Goal: Information Seeking & Learning: Learn about a topic

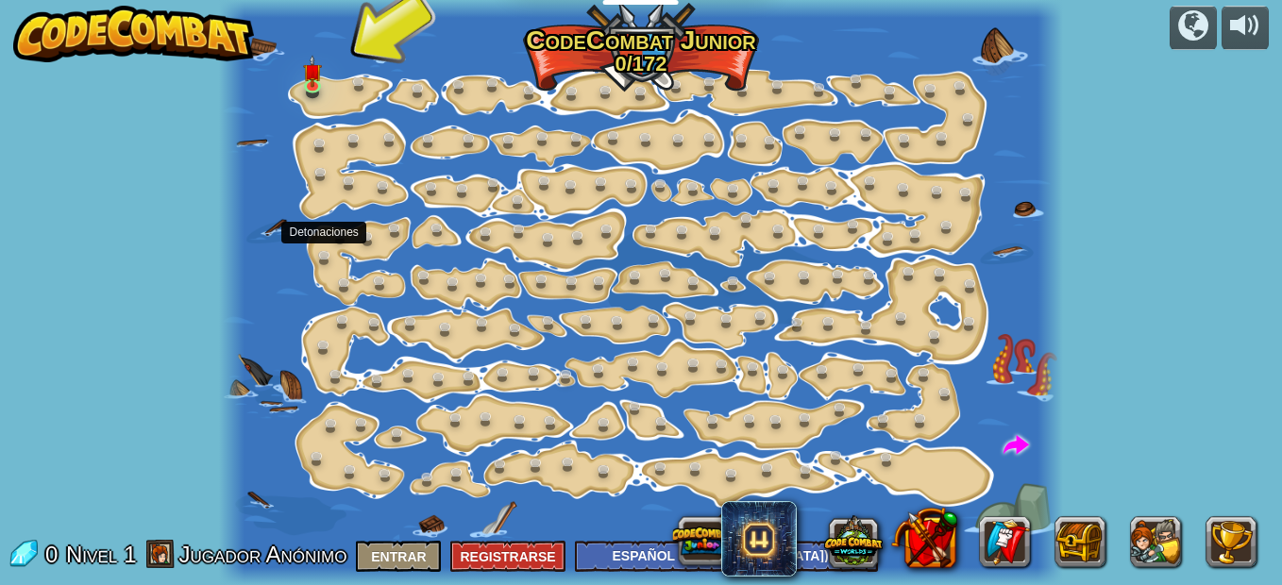
select select "es-419"
click at [323, 89] on link at bounding box center [316, 87] width 38 height 38
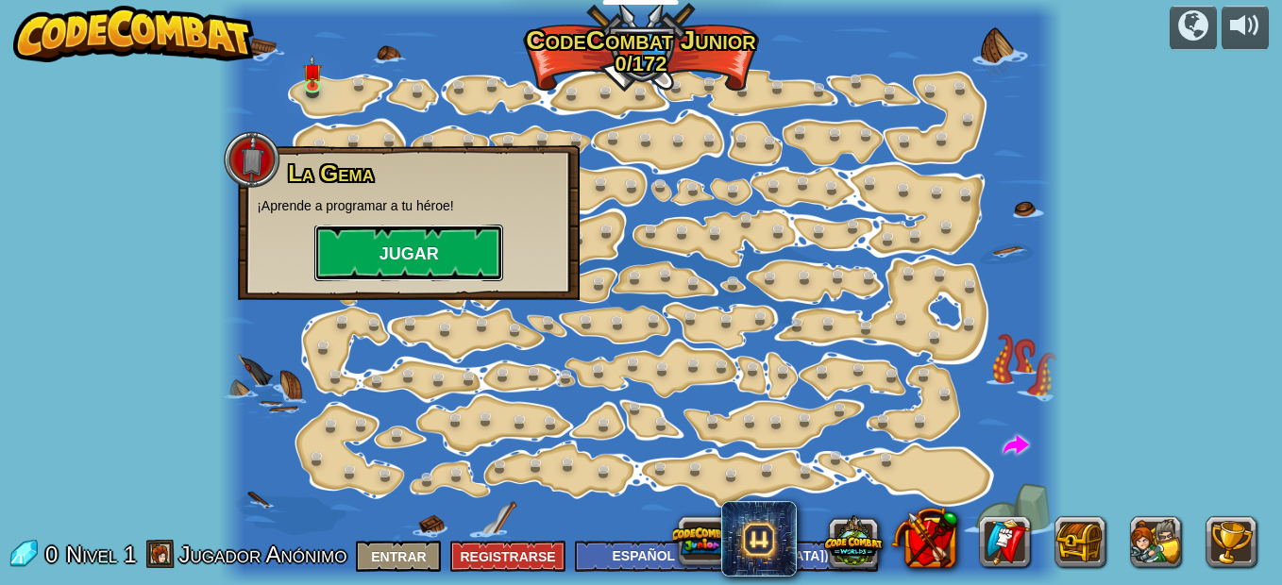
click at [393, 236] on button "Jugar" at bounding box center [408, 253] width 189 height 57
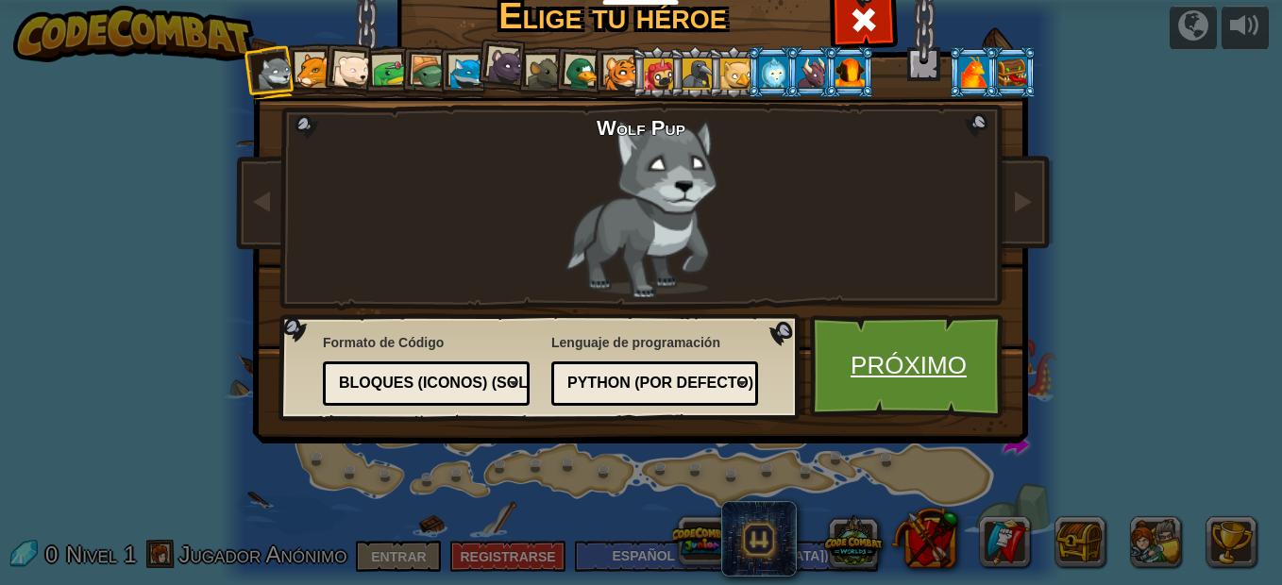
click at [847, 401] on link "Próximo" at bounding box center [908, 366] width 197 height 104
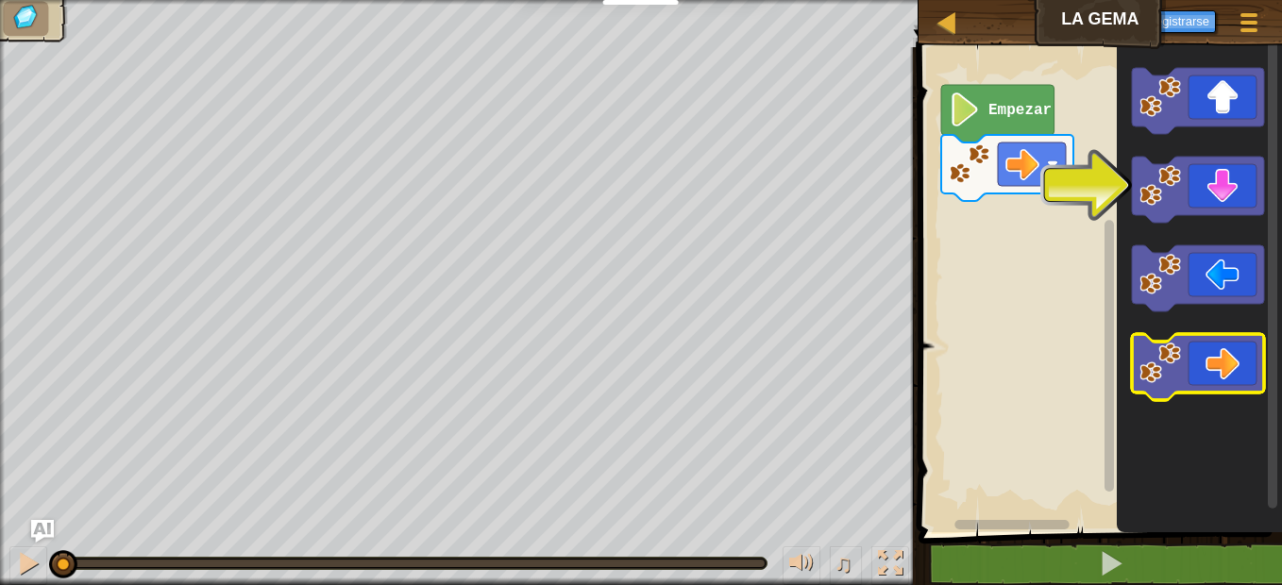
click at [1227, 372] on icon "Espacio de trabajo de Blockly" at bounding box center [1198, 367] width 132 height 66
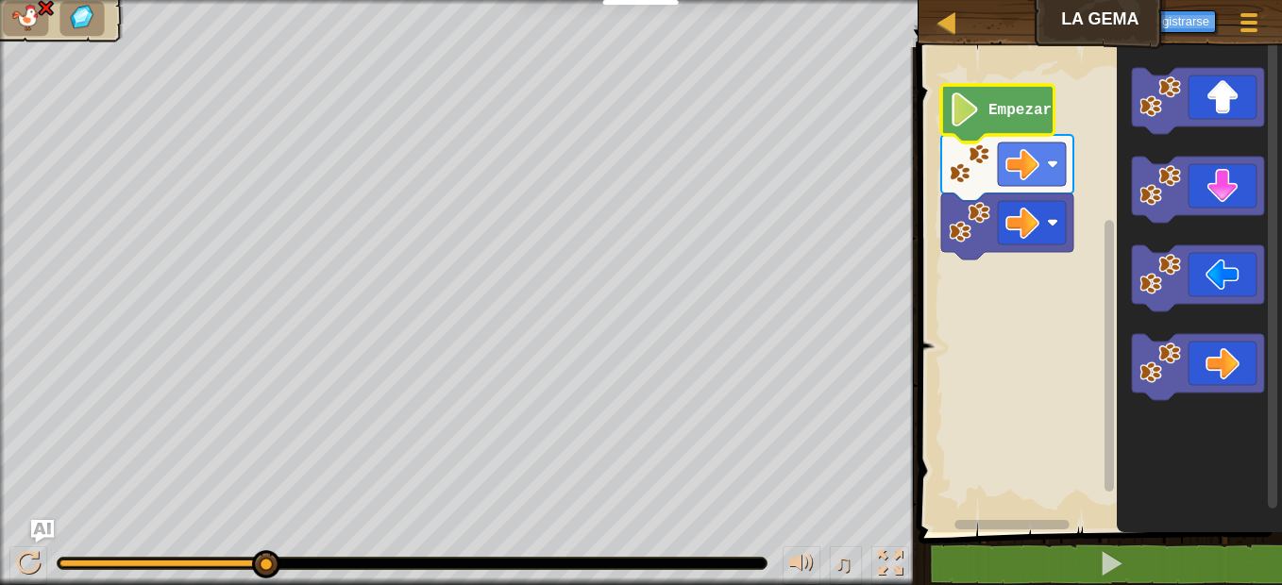
click at [999, 102] on text "Empezar" at bounding box center [1019, 110] width 63 height 17
click at [994, 93] on icon "Espacio de trabajo de Blockly" at bounding box center [997, 114] width 113 height 58
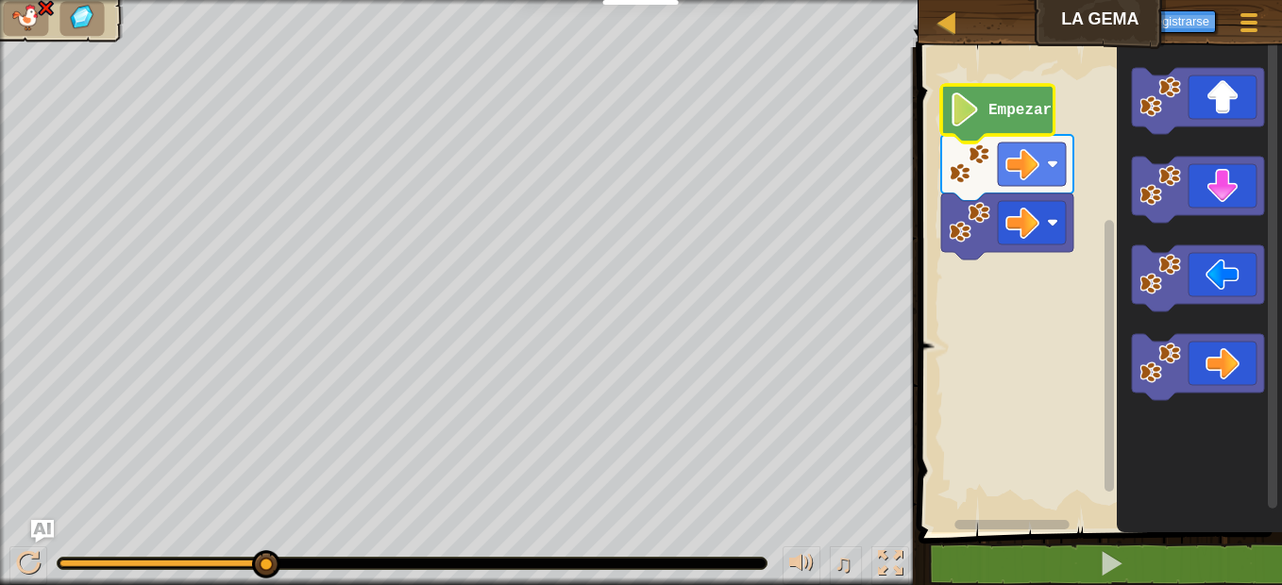
click at [994, 93] on icon "Espacio de trabajo de Blockly" at bounding box center [997, 114] width 113 height 58
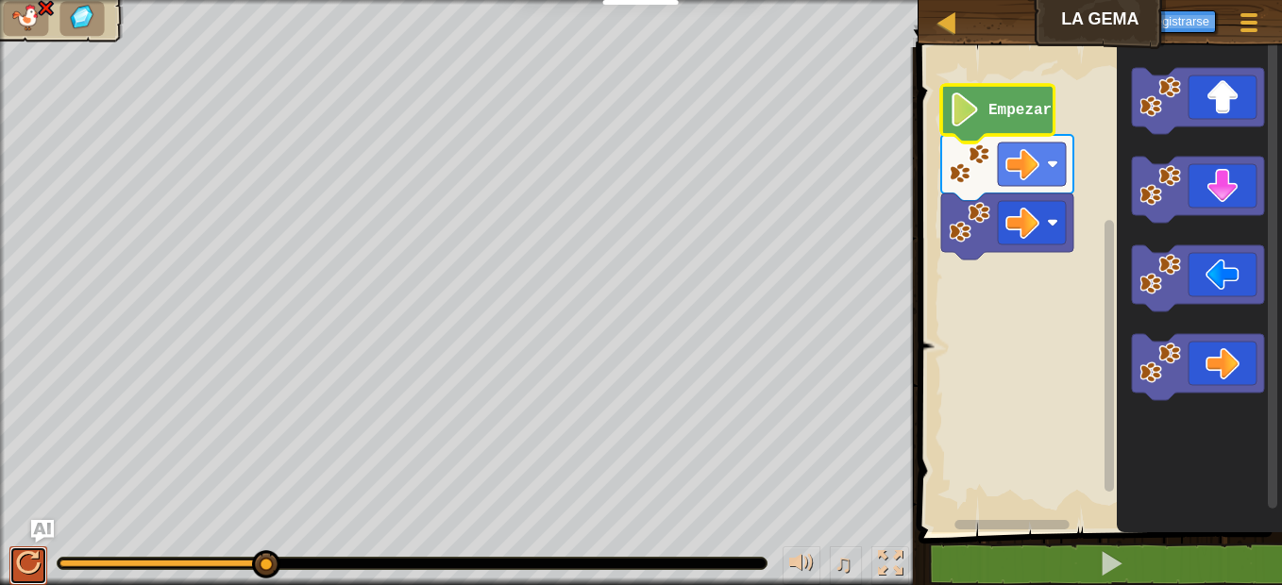
click at [25, 562] on div at bounding box center [28, 563] width 25 height 25
click at [332, 294] on div "♫ Wolf Pup" at bounding box center [641, 292] width 1282 height 585
click at [1236, 18] on div at bounding box center [1247, 21] width 25 height 27
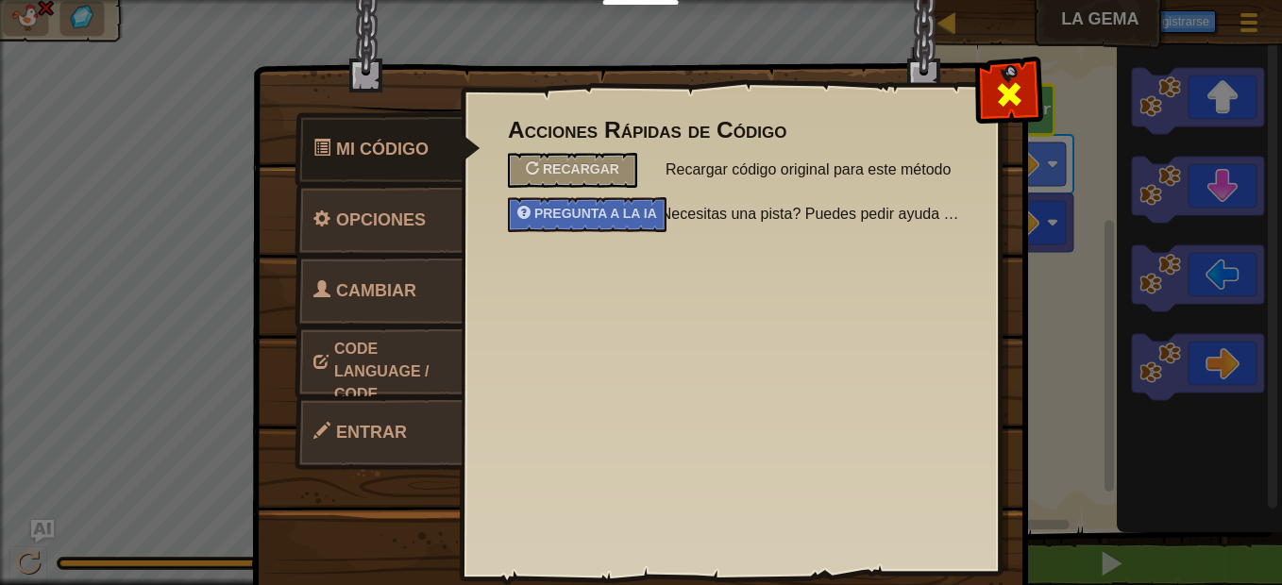
drag, startPoint x: 1032, startPoint y: 93, endPoint x: 1017, endPoint y: 90, distance: 15.6
click at [1017, 68] on div "Mi Código Opciones Cambiar héroe Code Language / Code Format Entrar" at bounding box center [641, 67] width 774 height 2
click at [1017, 90] on div at bounding box center [1008, 89] width 59 height 59
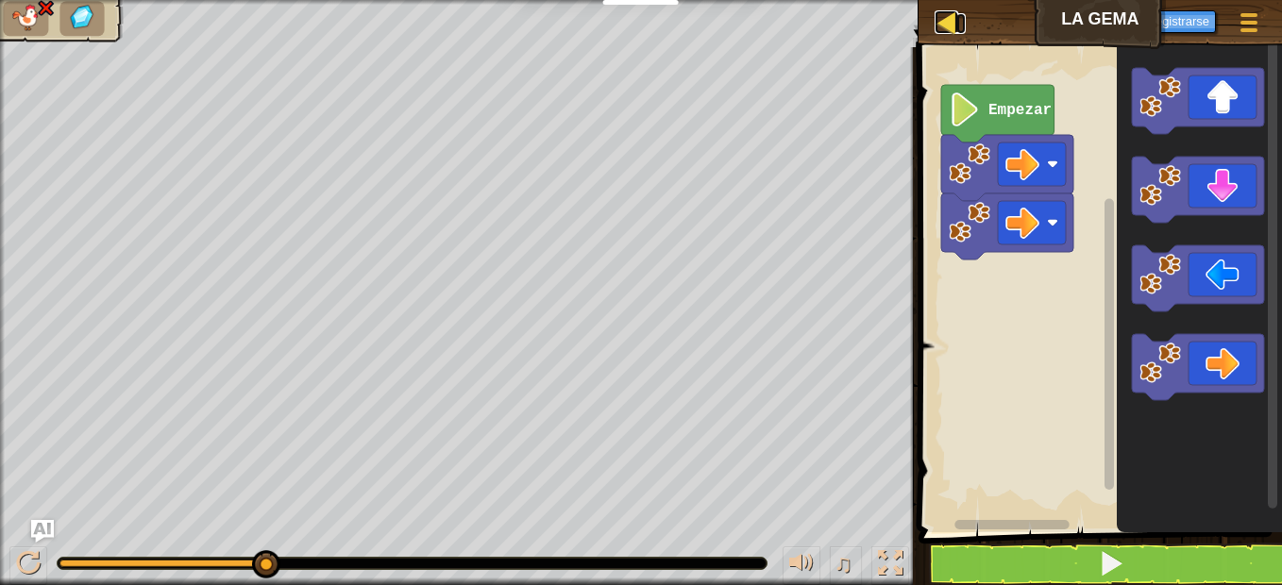
click at [953, 15] on div at bounding box center [946, 22] width 24 height 24
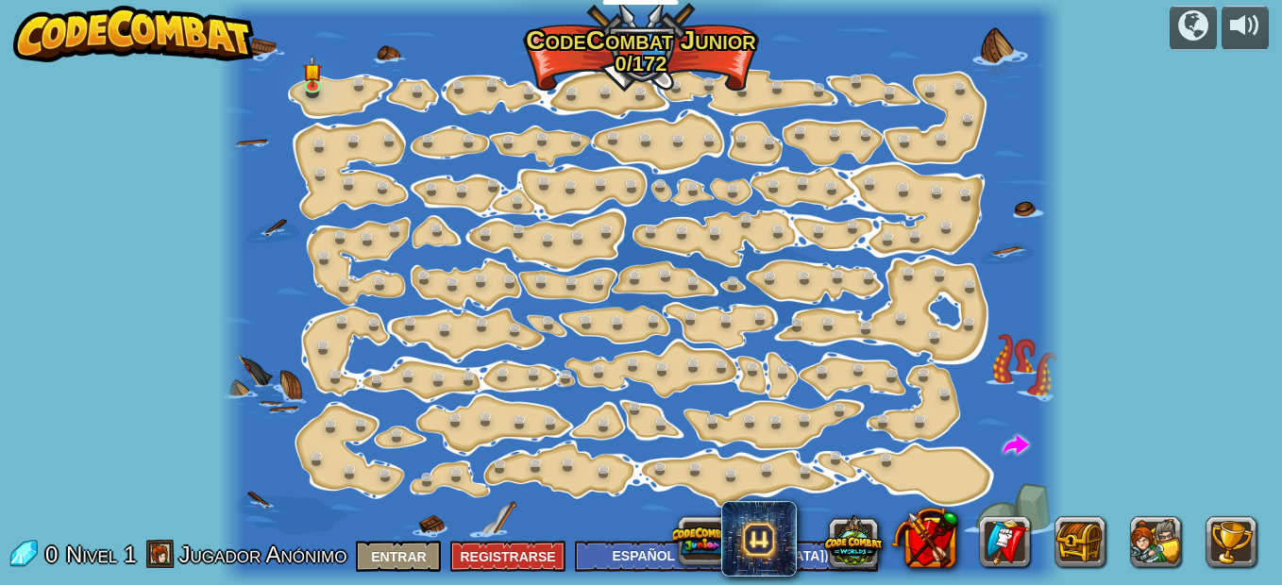
select select "es-419"
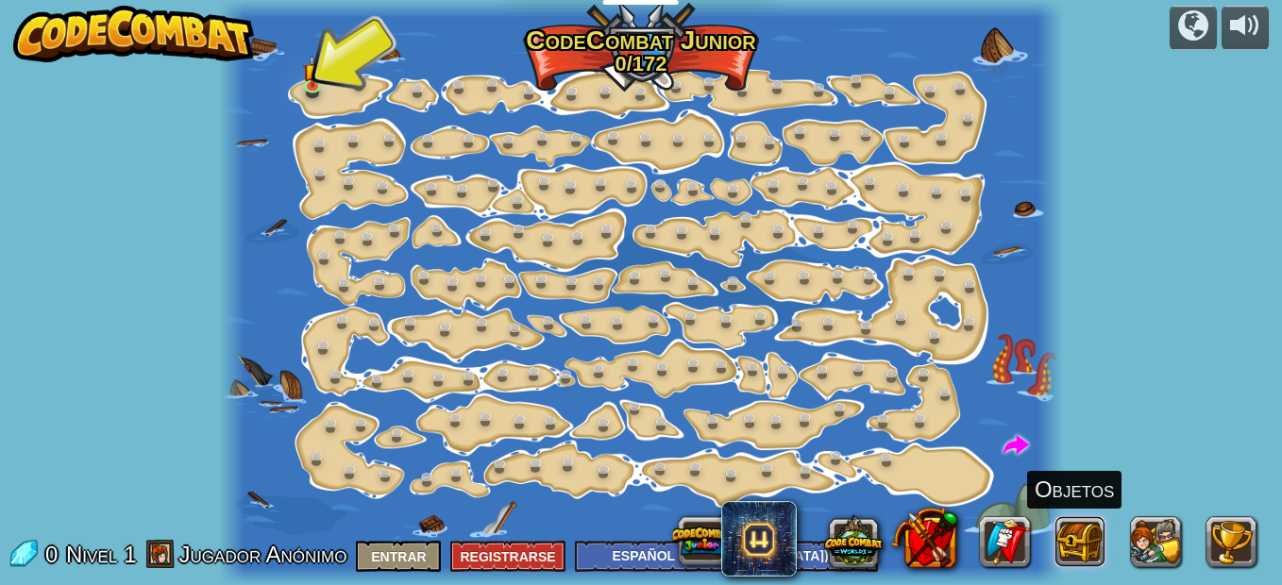
click at [1087, 557] on button at bounding box center [1080, 541] width 51 height 51
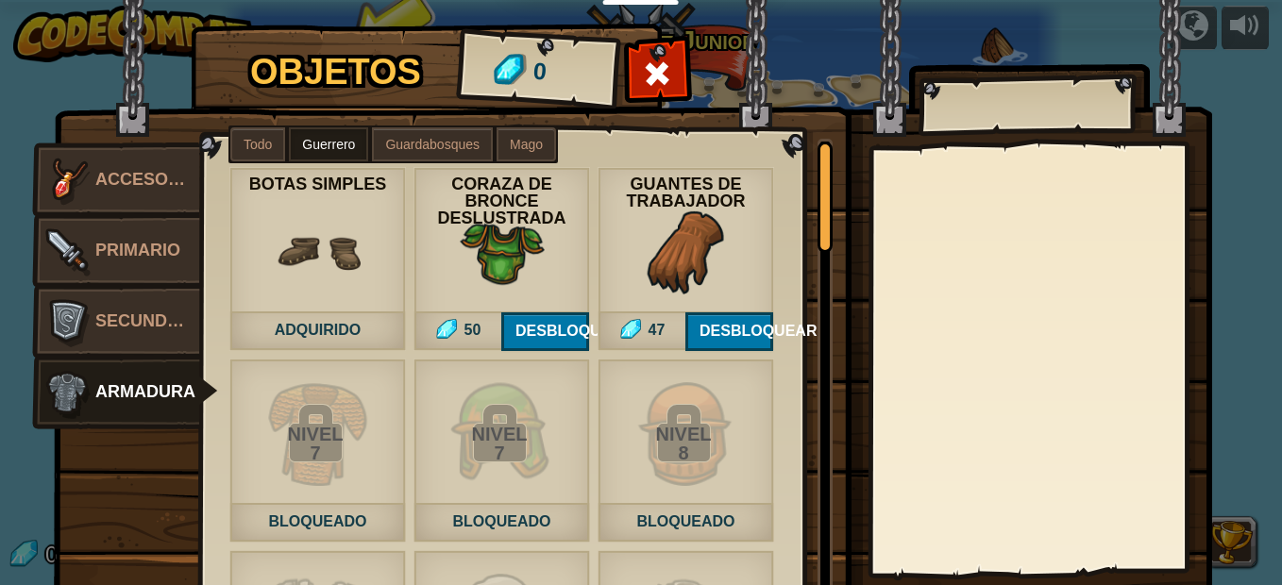
click at [0, 2] on html "Docentes Crear Cuenta Gratis Soluciones para Escuelas y [GEOGRAPHIC_DATA] previ…" at bounding box center [641, 1] width 1282 height 2
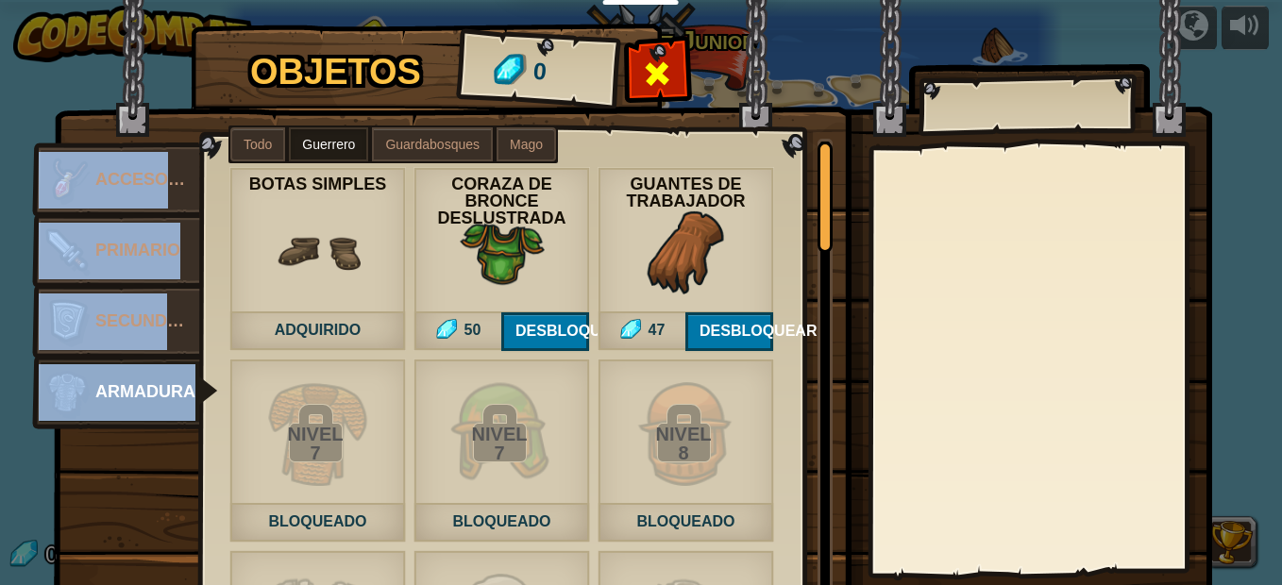
drag, startPoint x: 304, startPoint y: 195, endPoint x: 671, endPoint y: 78, distance: 385.3
click at [671, 30] on div "Objetos 0 Misceláneo Accesorios Primario Secundario Armadura Todo Guerrero Guar…" at bounding box center [640, 29] width 1161 height 2
drag, startPoint x: 671, startPoint y: 78, endPoint x: 660, endPoint y: 75, distance: 11.9
click at [660, 75] on span at bounding box center [658, 74] width 30 height 30
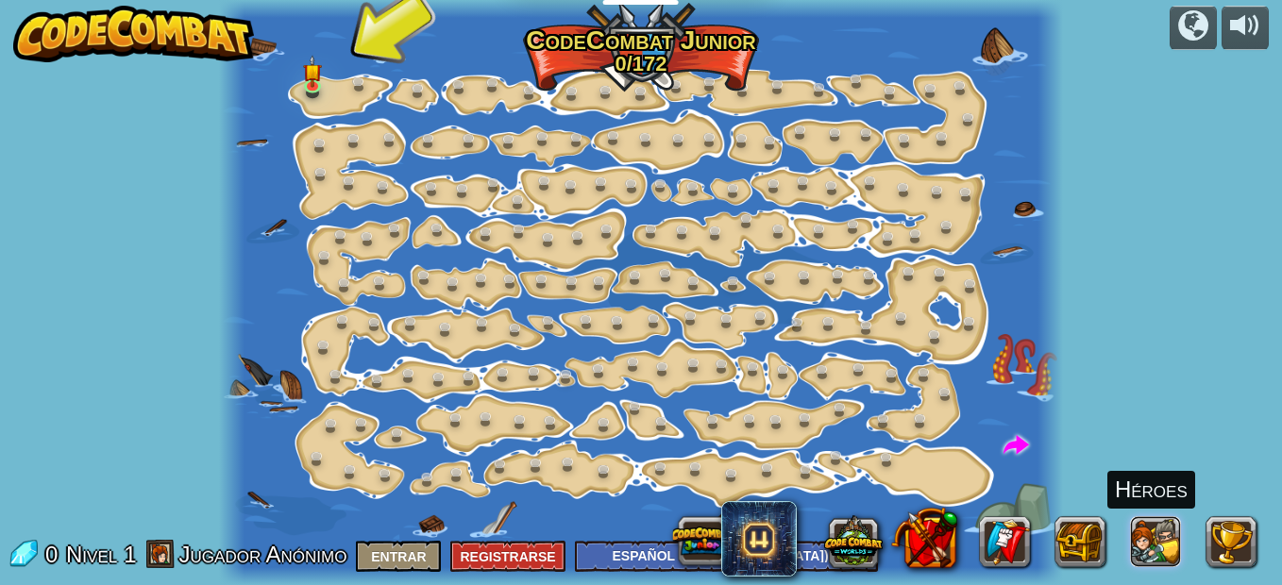
click at [1166, 526] on button at bounding box center [1156, 541] width 51 height 51
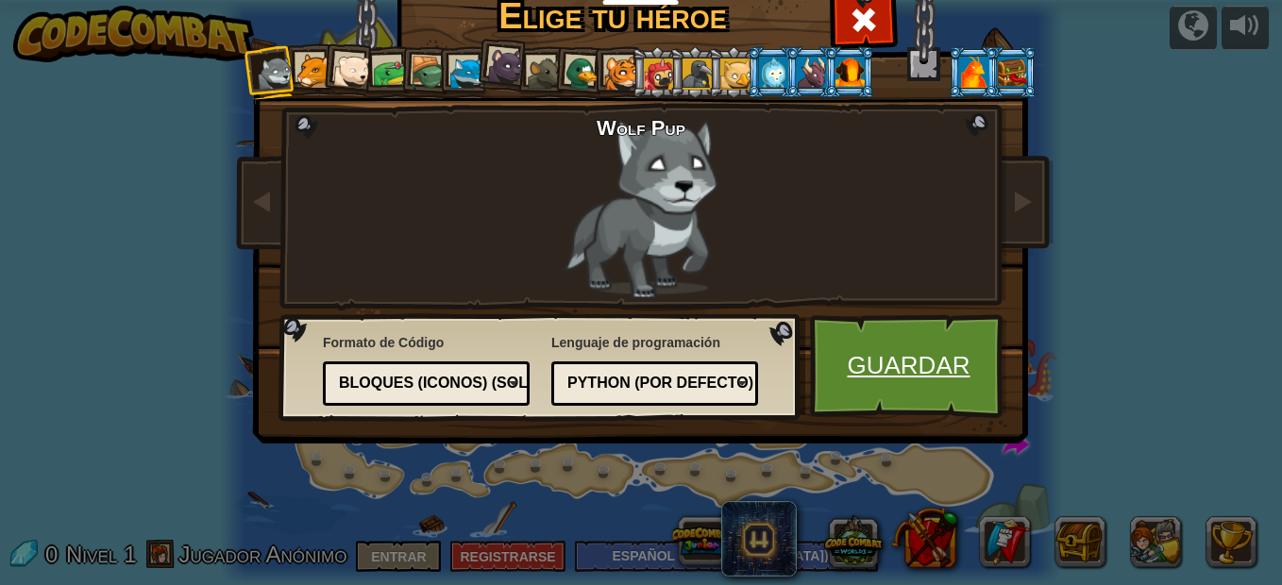
click at [882, 355] on link "Guardar" at bounding box center [908, 366] width 197 height 104
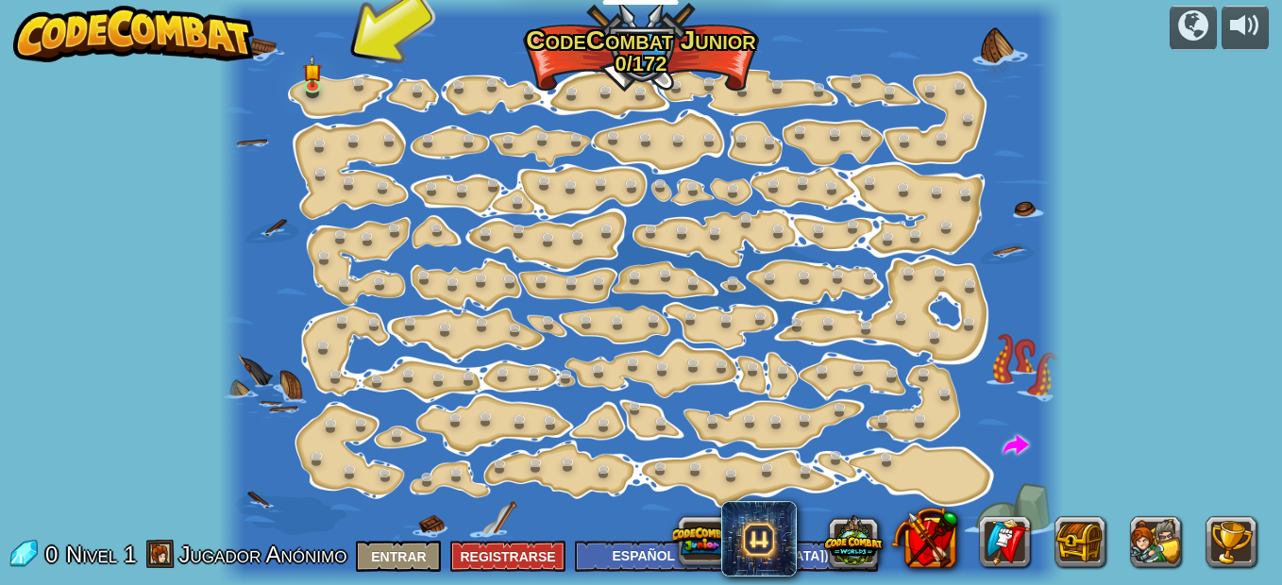
click at [882, 355] on div at bounding box center [641, 292] width 844 height 585
click at [304, 84] on img at bounding box center [312, 63] width 19 height 43
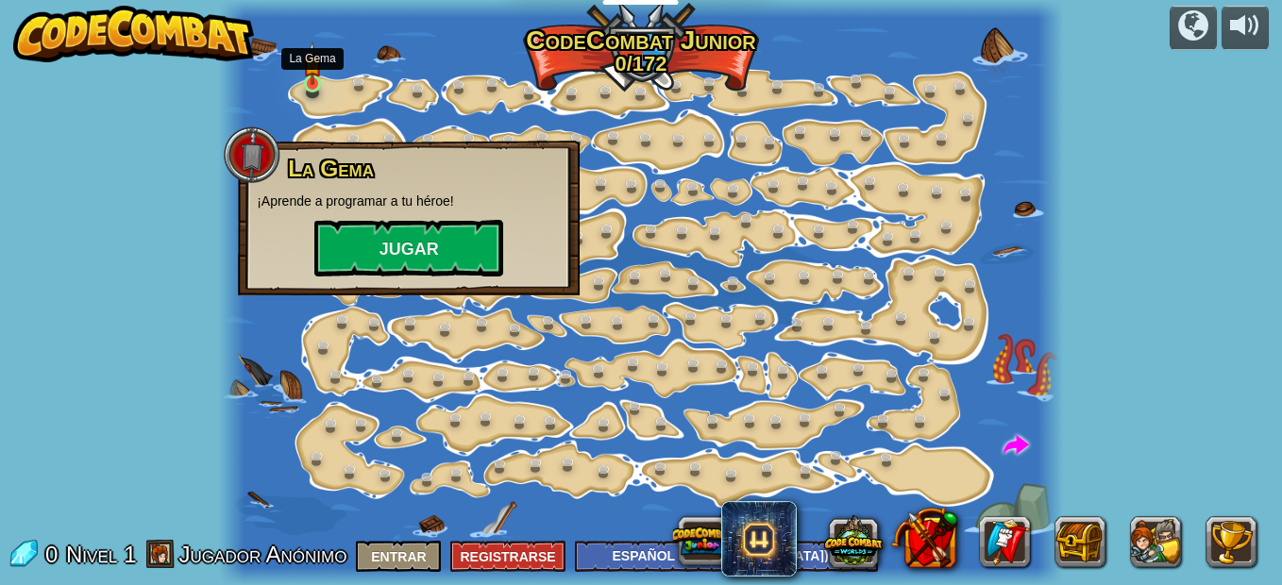
click at [304, 84] on img at bounding box center [312, 63] width 19 height 43
click at [381, 261] on button "Jugar" at bounding box center [408, 248] width 189 height 57
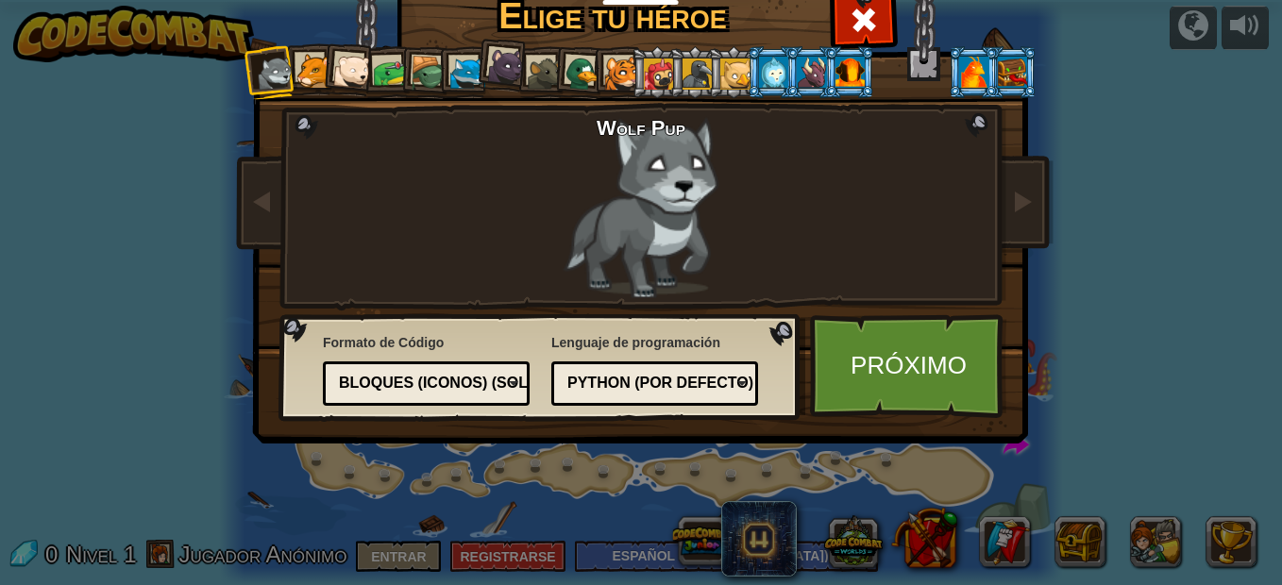
click at [785, 66] on li at bounding box center [810, 72] width 51 height 52
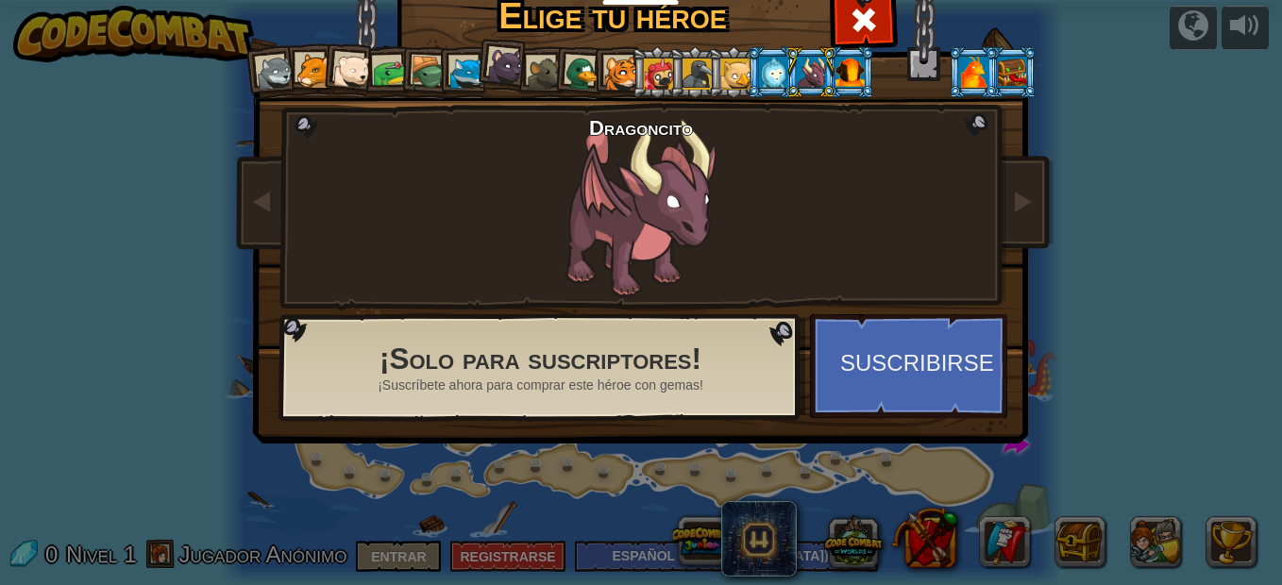
click at [785, 66] on li at bounding box center [810, 72] width 51 height 52
drag, startPoint x: 250, startPoint y: 85, endPoint x: 266, endPoint y: 74, distance: 19.6
click at [266, 74] on li at bounding box center [271, 72] width 56 height 56
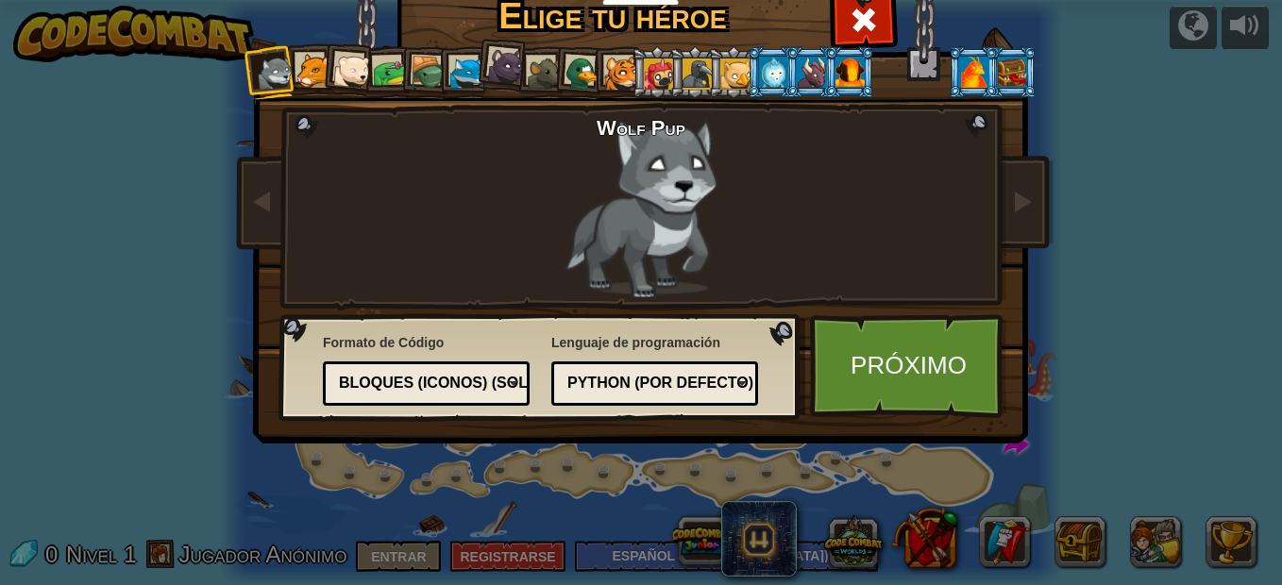
click at [266, 74] on div at bounding box center [276, 74] width 38 height 38
click at [289, 71] on li at bounding box center [271, 72] width 56 height 56
drag, startPoint x: 289, startPoint y: 71, endPoint x: 303, endPoint y: 75, distance: 14.7
click at [303, 46] on ol at bounding box center [641, 46] width 779 height 0
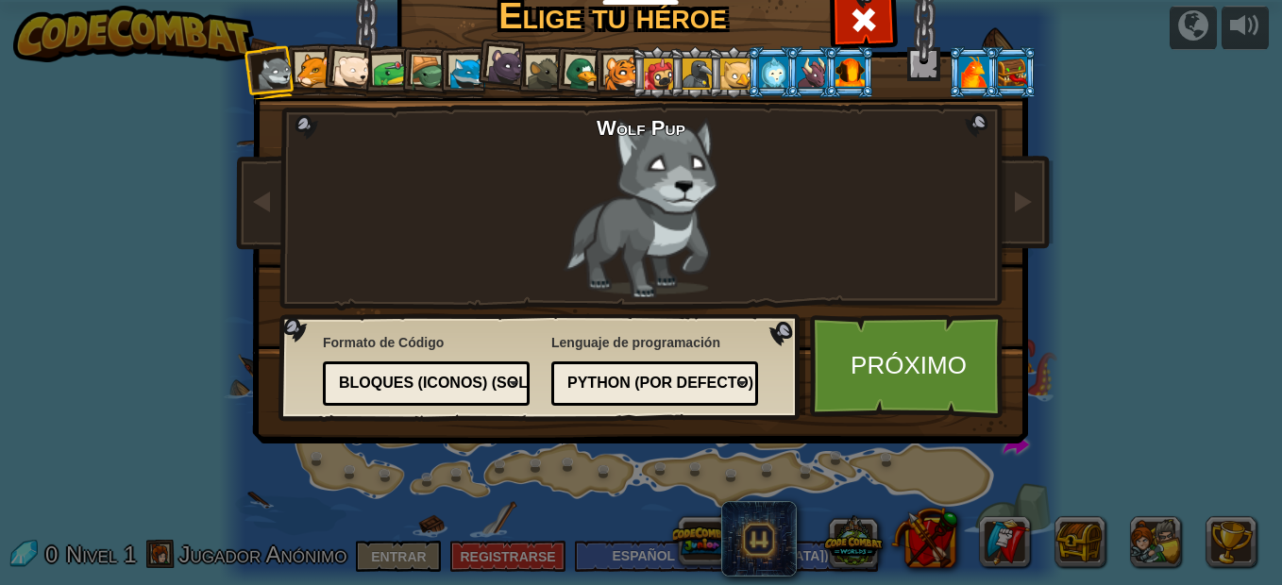
click at [303, 75] on div at bounding box center [313, 71] width 35 height 35
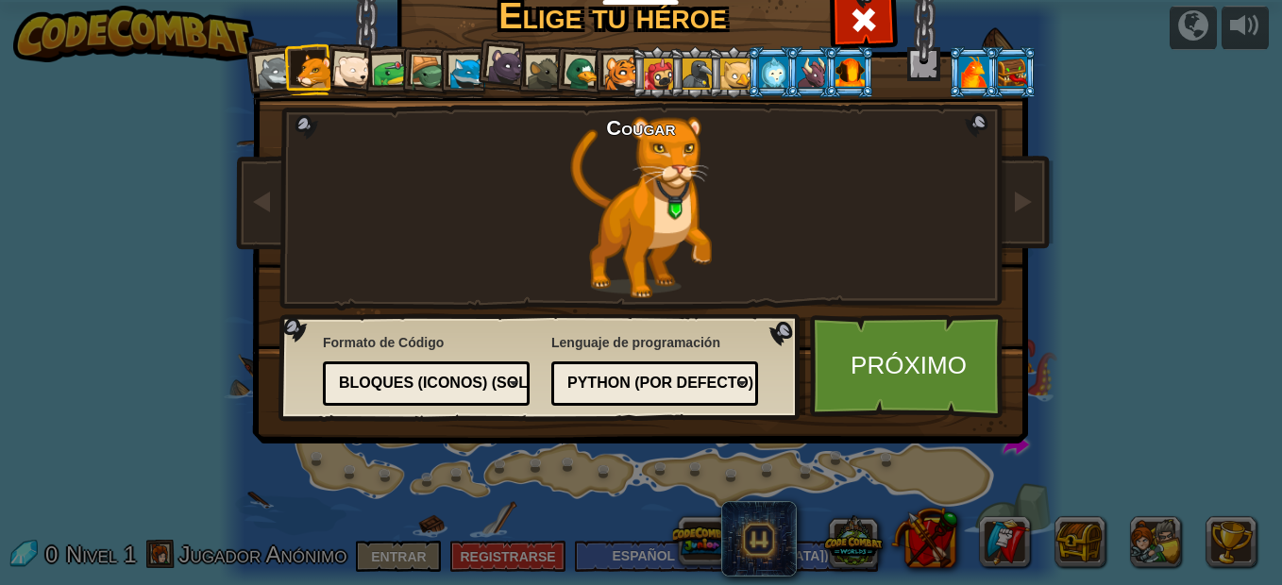
click at [303, 75] on div at bounding box center [313, 71] width 35 height 35
click at [895, 391] on link "Próximo" at bounding box center [908, 366] width 197 height 104
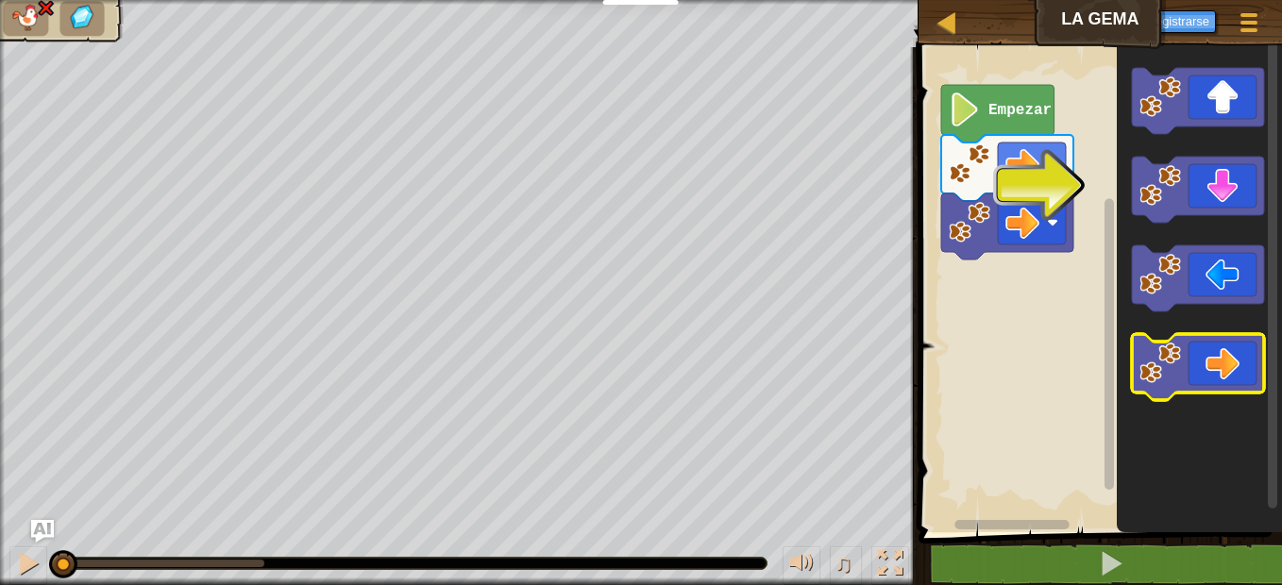
click at [1217, 352] on icon "Espacio de trabajo de Blockly" at bounding box center [1198, 367] width 132 height 66
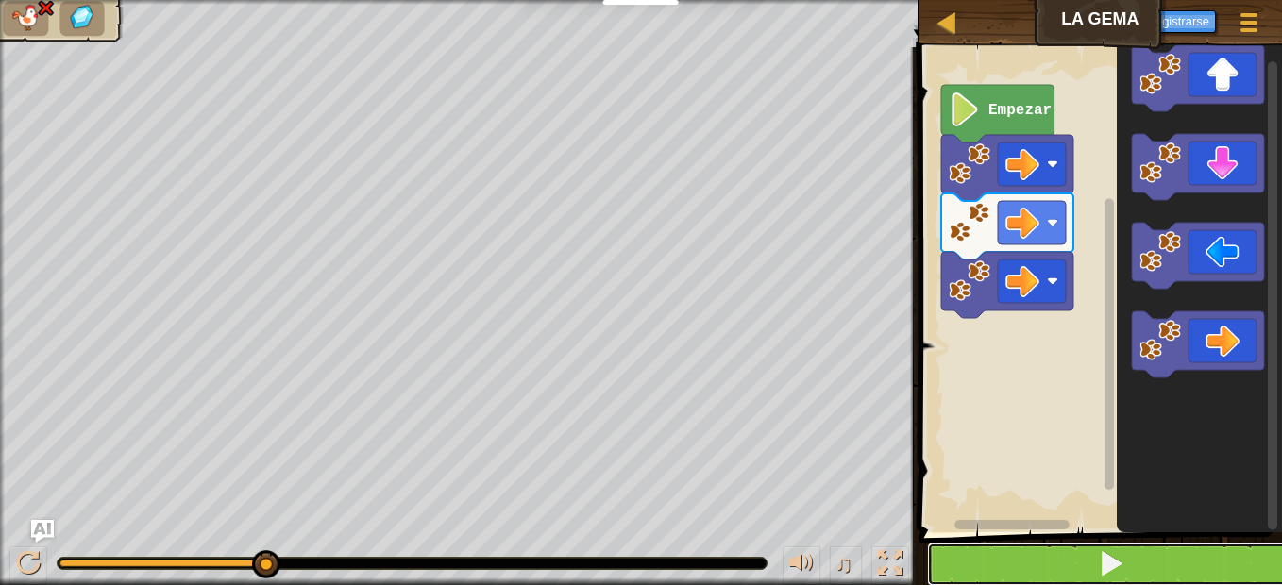
click at [952, 563] on button at bounding box center [1111, 564] width 369 height 43
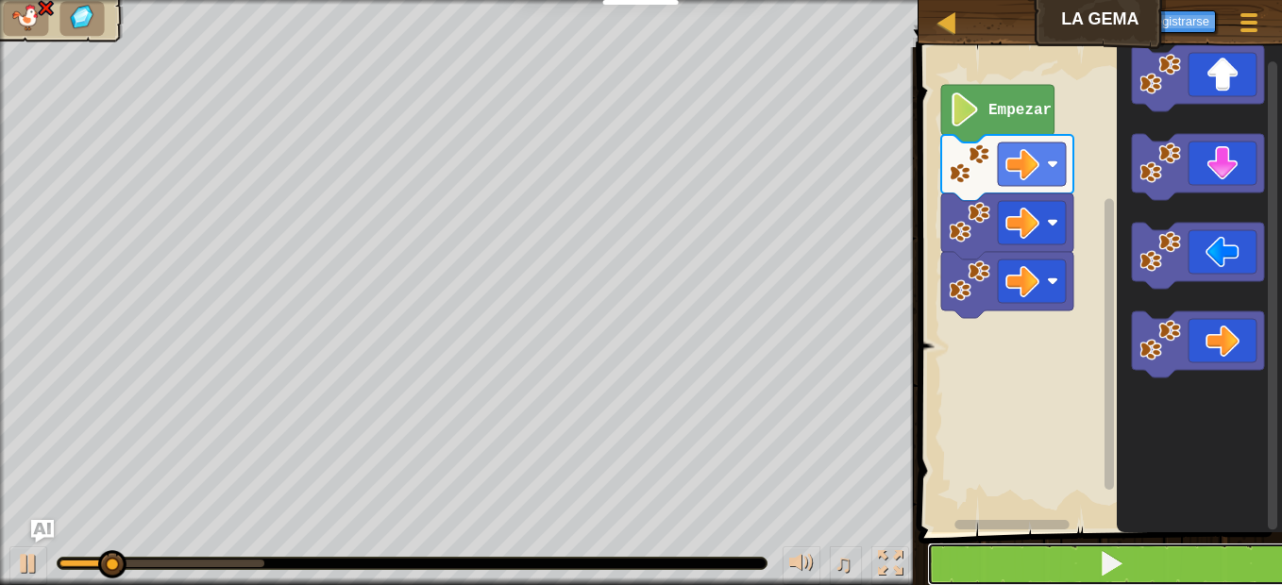
click at [952, 563] on button at bounding box center [1111, 564] width 369 height 43
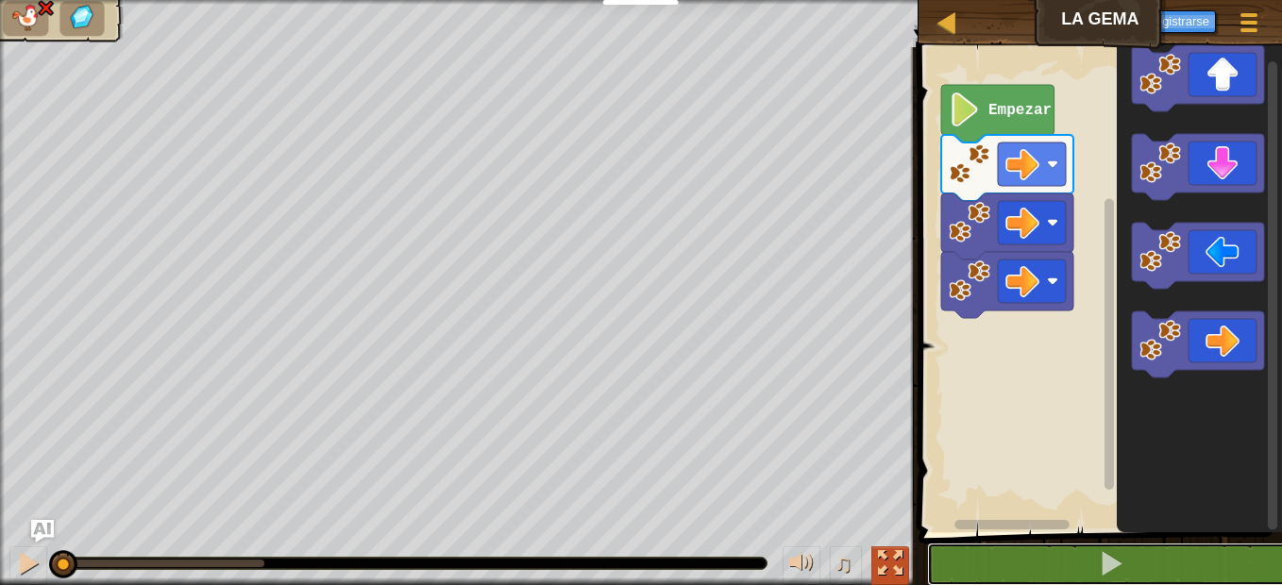
drag, startPoint x: 952, startPoint y: 563, endPoint x: 901, endPoint y: 567, distance: 51.1
click at [901, 567] on div "Mapa La Gema Menú del Juego Registrarse Ask AI 1 הההההההההההההההההההההההההההההה…" at bounding box center [641, 292] width 1282 height 585
click at [901, 567] on div at bounding box center [890, 563] width 25 height 25
drag, startPoint x: 901, startPoint y: 567, endPoint x: 905, endPoint y: 665, distance: 98.2
click at [905, 0] on html "Docentes Crear Cuenta Gratis Soluciones para Escuelas y [GEOGRAPHIC_DATA] previ…" at bounding box center [641, 0] width 1282 height 0
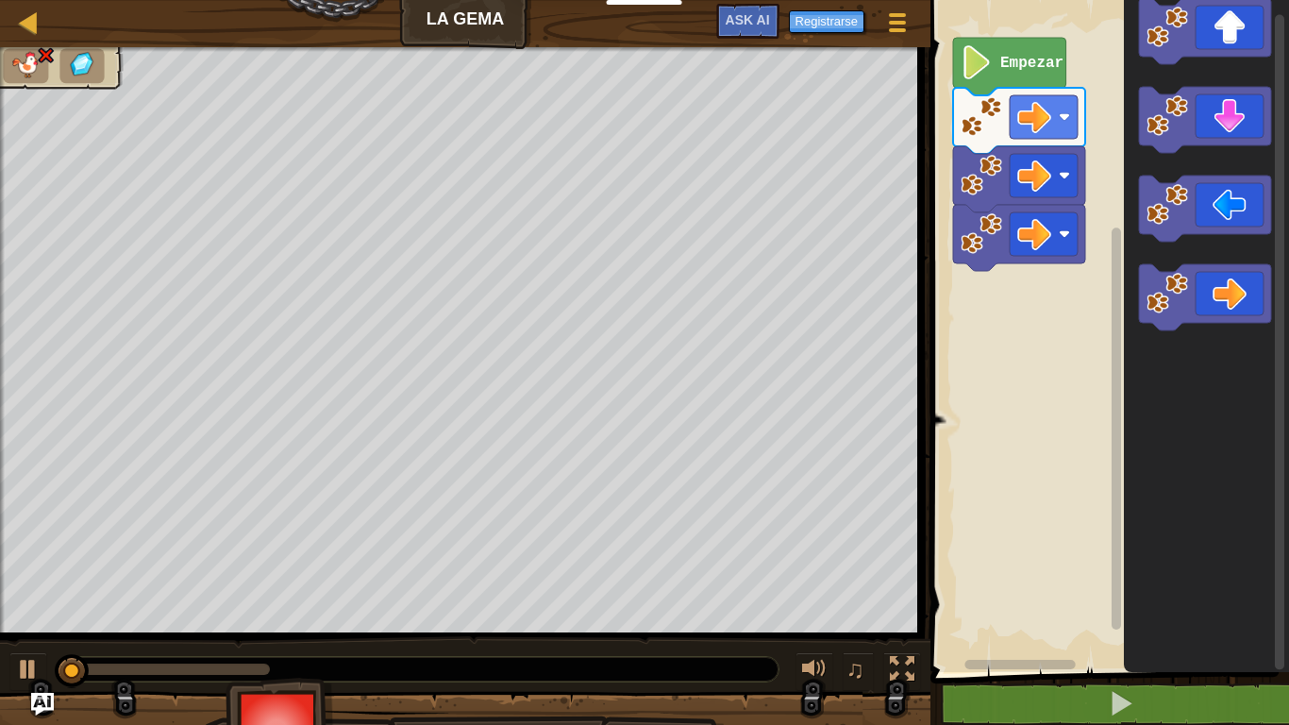
click at [905, 0] on html "Docentes Crear Cuenta Gratis Soluciones para Escuelas y [GEOGRAPHIC_DATA] previ…" at bounding box center [644, 0] width 1289 height 0
click at [905, 584] on div at bounding box center [902, 669] width 25 height 25
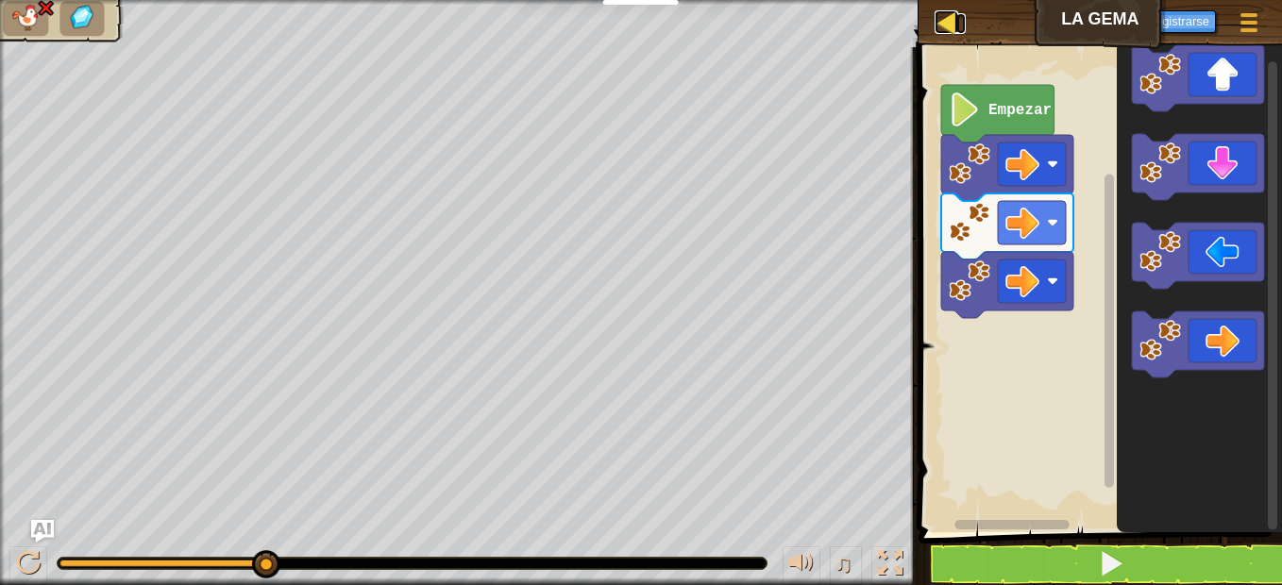
click at [947, 19] on div at bounding box center [946, 22] width 24 height 24
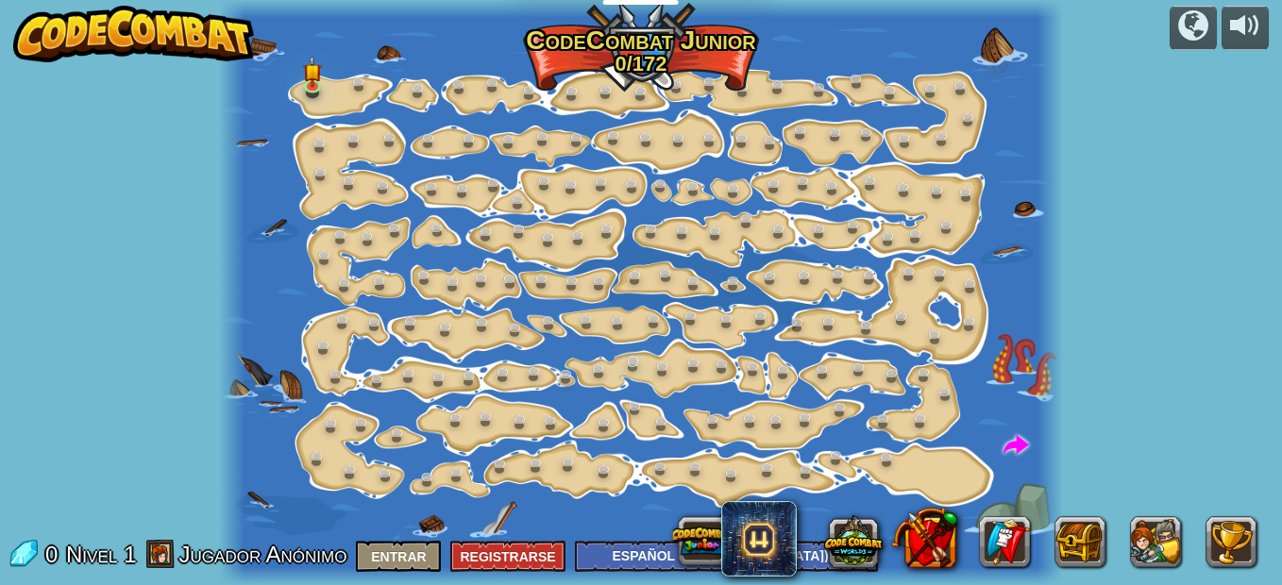
select select "es-419"
click at [410, 545] on button "Entrar" at bounding box center [398, 556] width 85 height 31
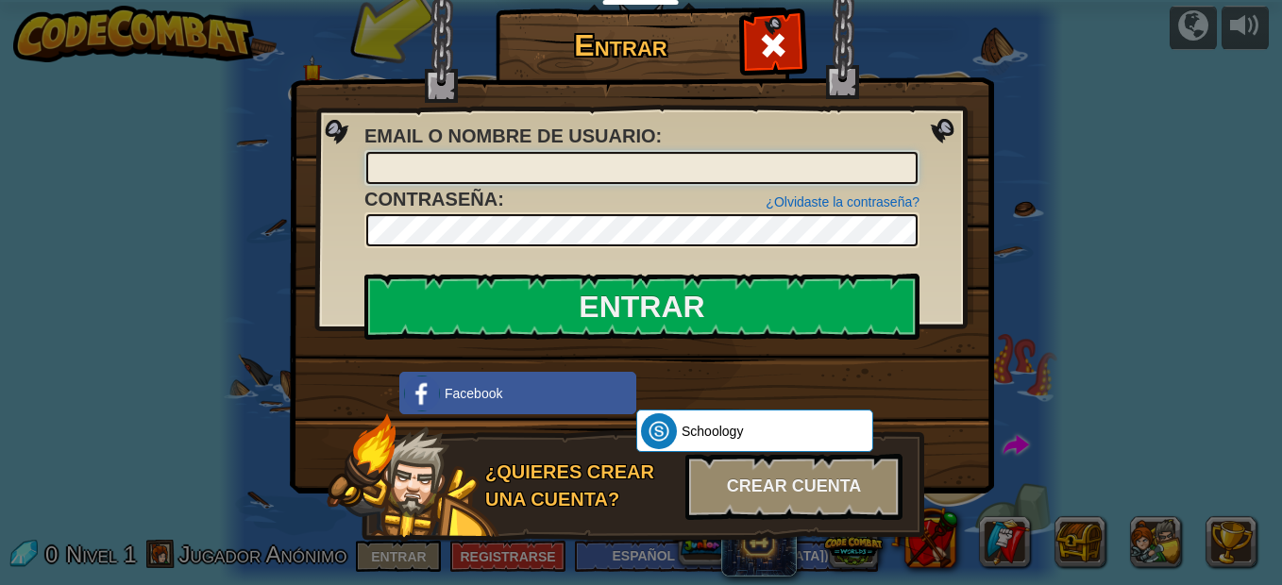
click at [390, 159] on input "Email o Nombre de usuario :" at bounding box center [641, 168] width 551 height 32
type input "TUPOTAXIE22"
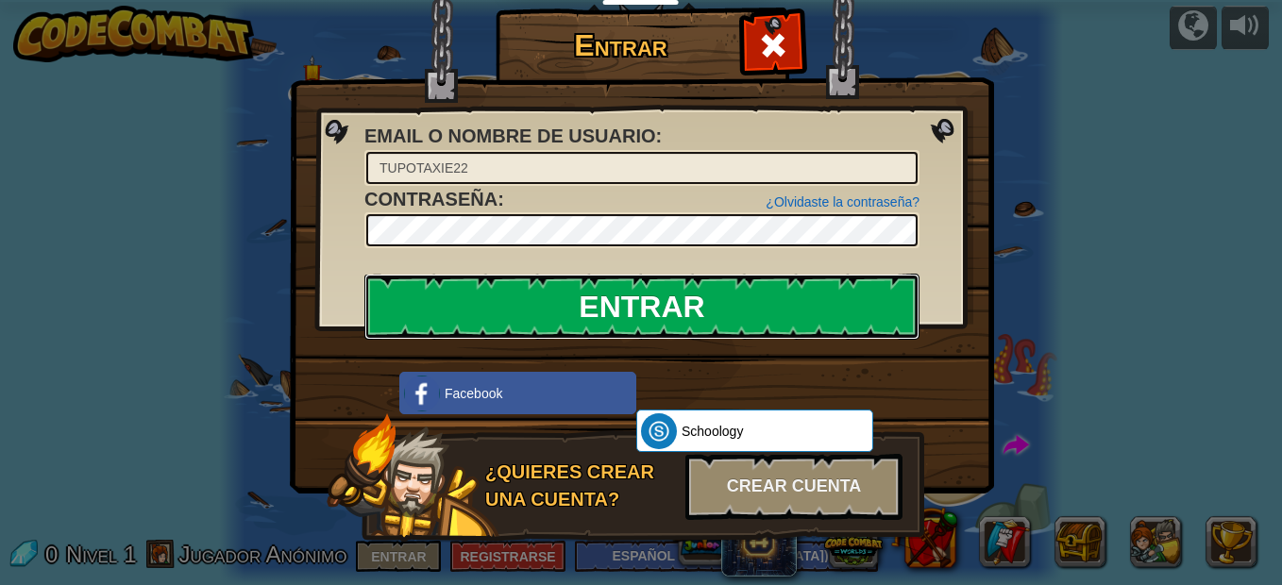
click at [517, 317] on input "Entrar" at bounding box center [641, 307] width 555 height 66
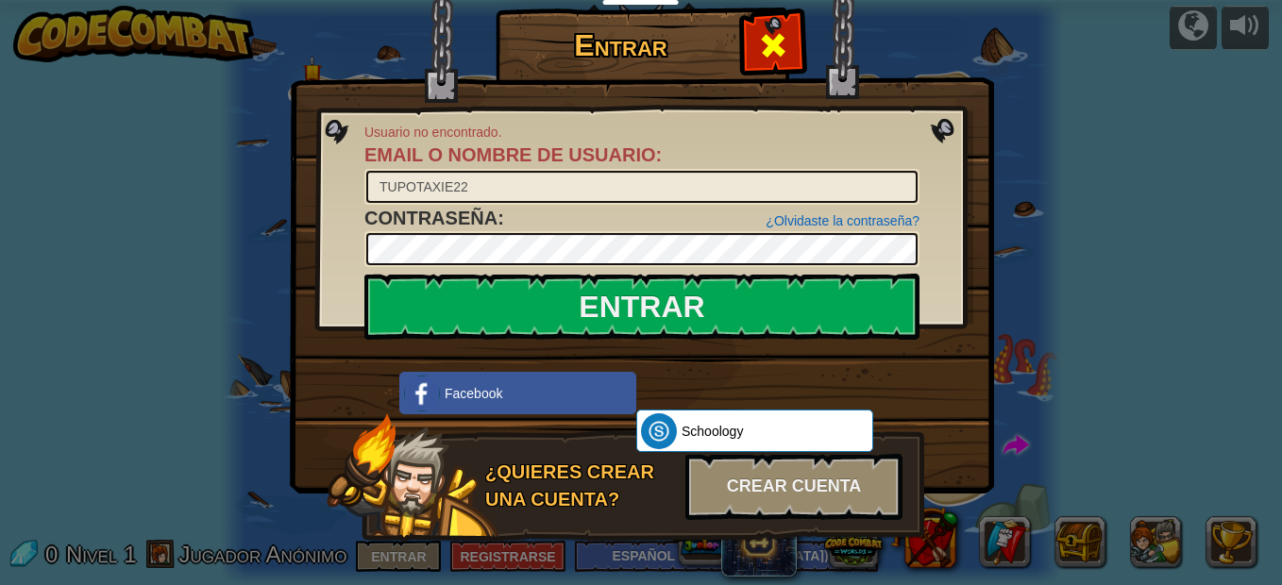
click at [775, 43] on span at bounding box center [773, 45] width 30 height 30
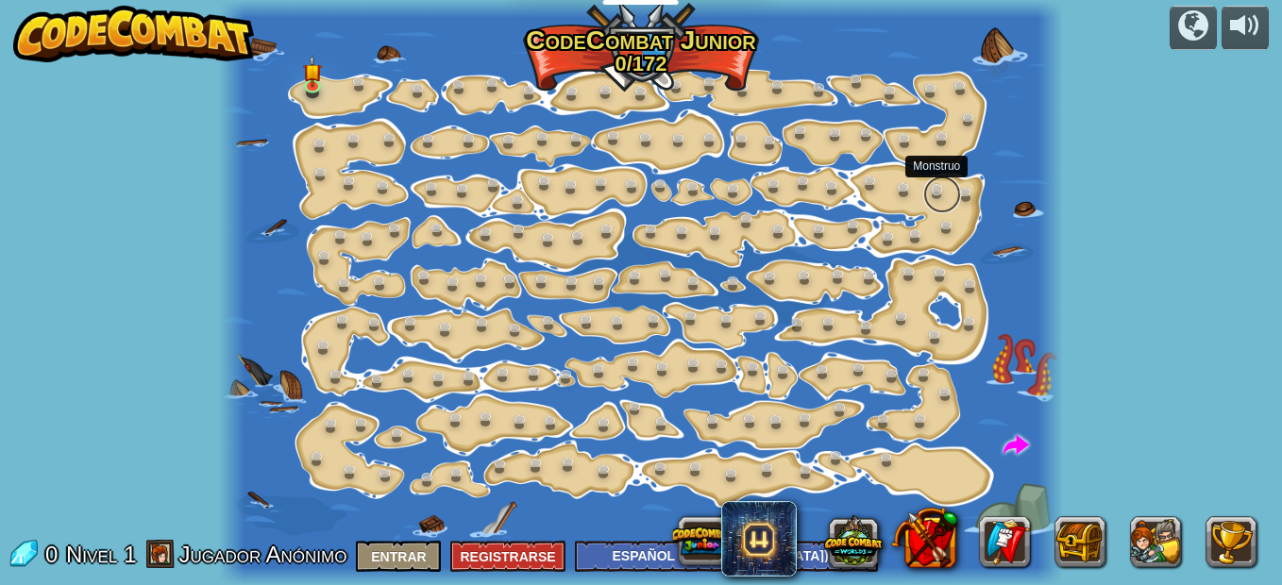
click at [936, 197] on link at bounding box center [942, 195] width 38 height 38
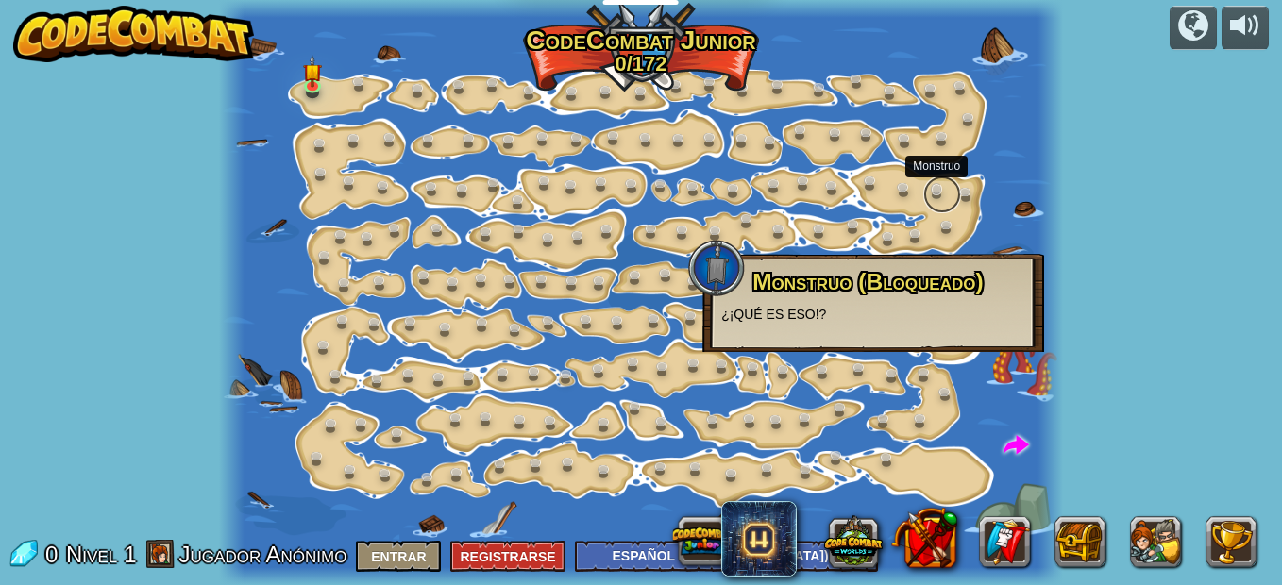
click at [936, 197] on link at bounding box center [942, 195] width 38 height 38
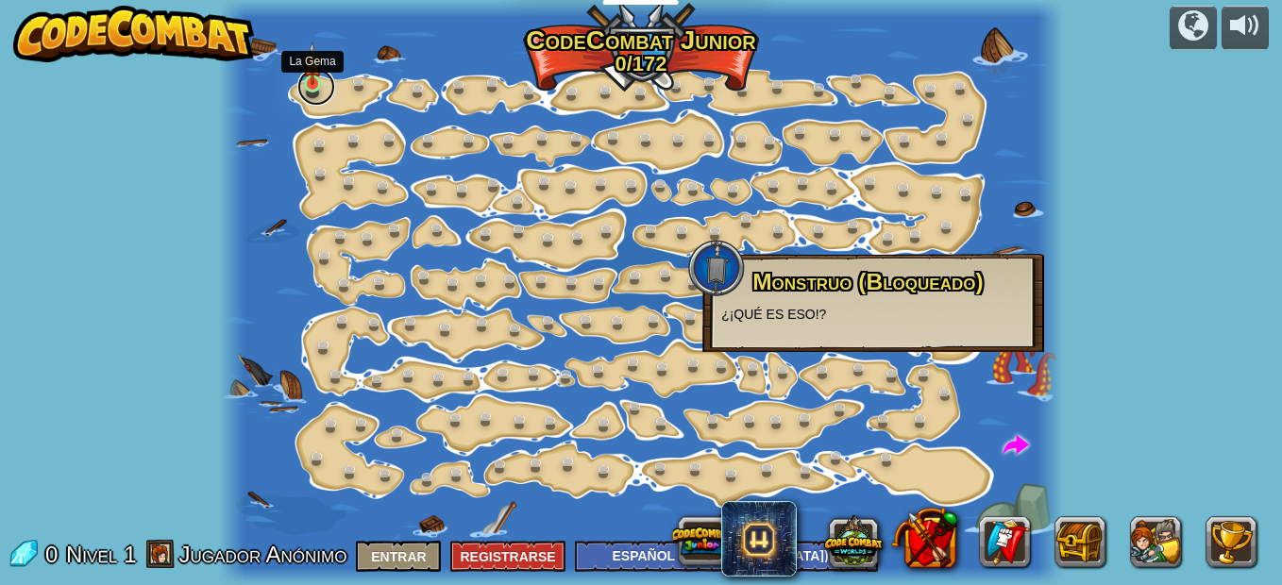
click at [327, 86] on link at bounding box center [316, 87] width 38 height 38
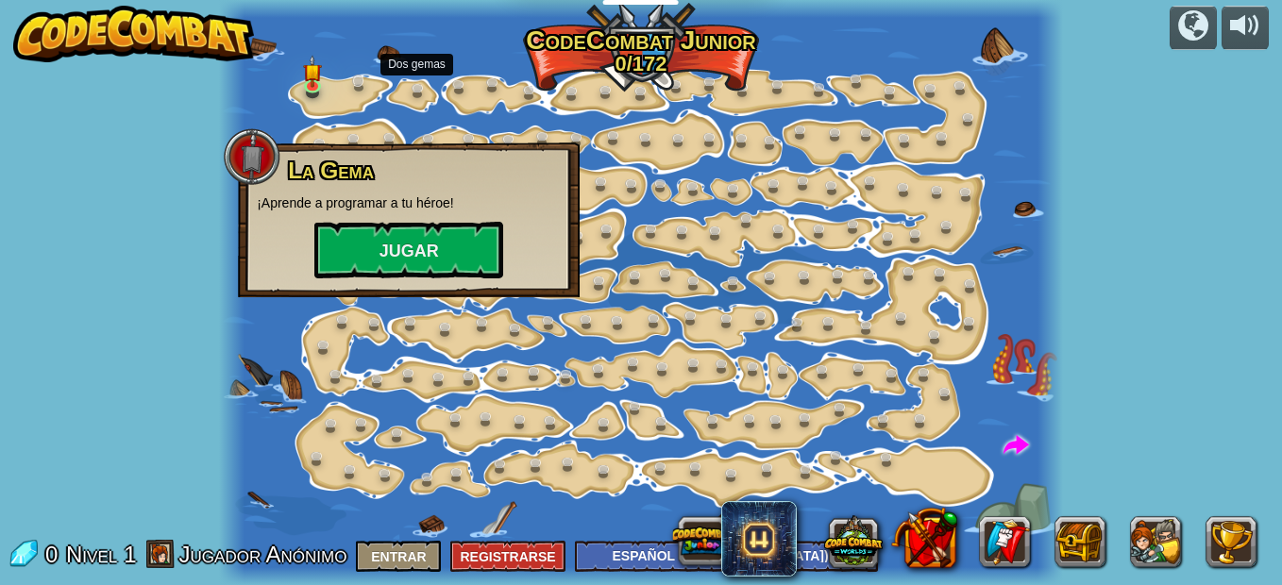
drag, startPoint x: 347, startPoint y: 102, endPoint x: 360, endPoint y: 92, distance: 15.5
click at [360, 92] on div "Cambio de Paso (Bloqueado) Cambiar los argumentos del step. Ve inteligentemente…" at bounding box center [641, 292] width 844 height 585
click at [356, 85] on link at bounding box center [363, 86] width 38 height 38
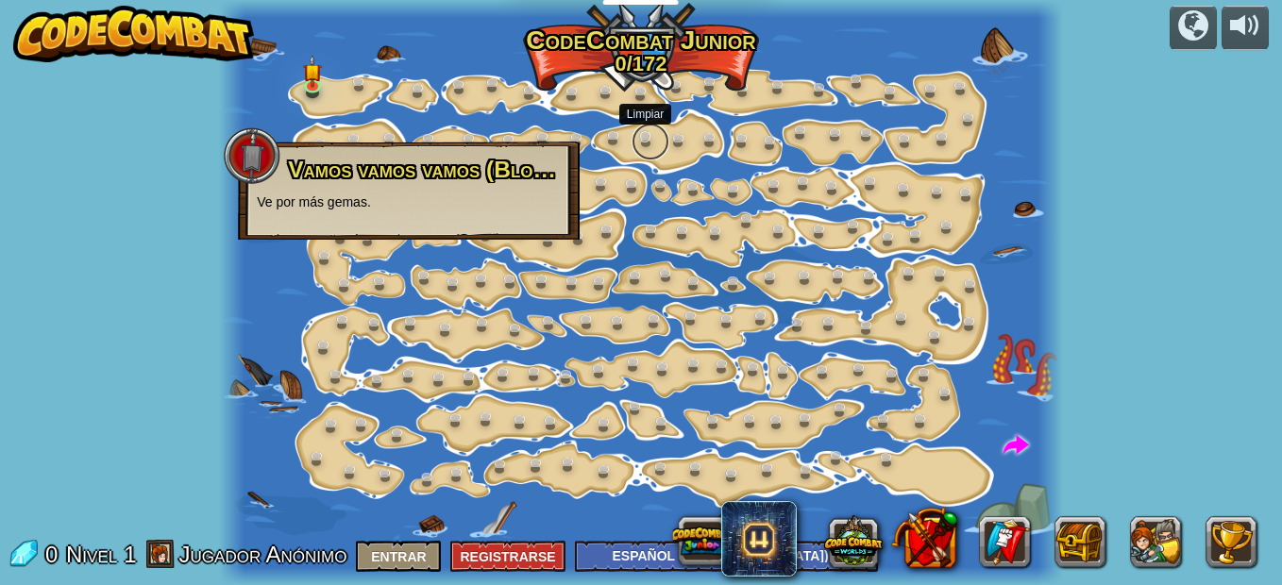
click at [647, 126] on link at bounding box center [650, 142] width 38 height 38
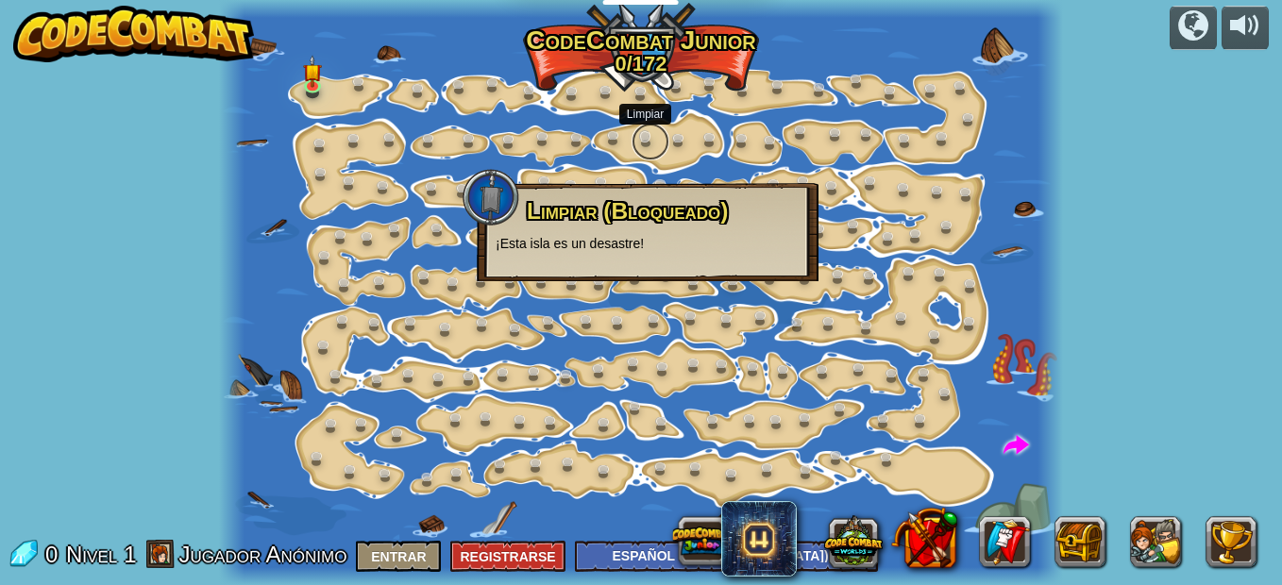
click at [641, 127] on link at bounding box center [650, 142] width 38 height 38
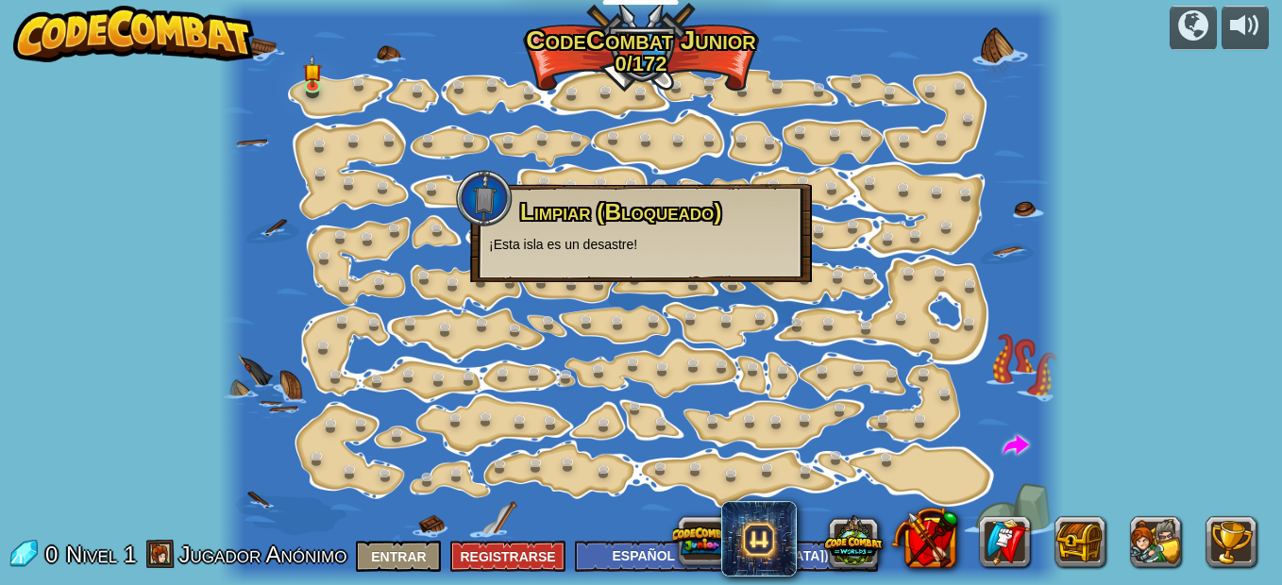
drag, startPoint x: 744, startPoint y: 439, endPoint x: 741, endPoint y: 388, distance: 51.0
click at [741, 388] on div at bounding box center [641, 292] width 844 height 585
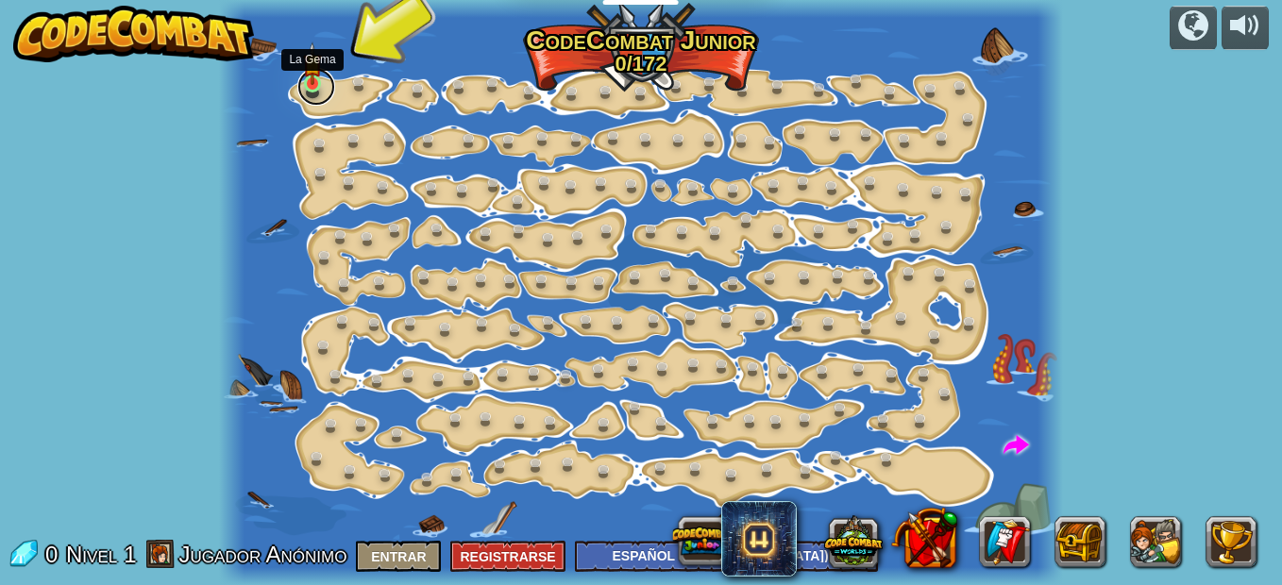
click at [329, 87] on link at bounding box center [316, 87] width 38 height 38
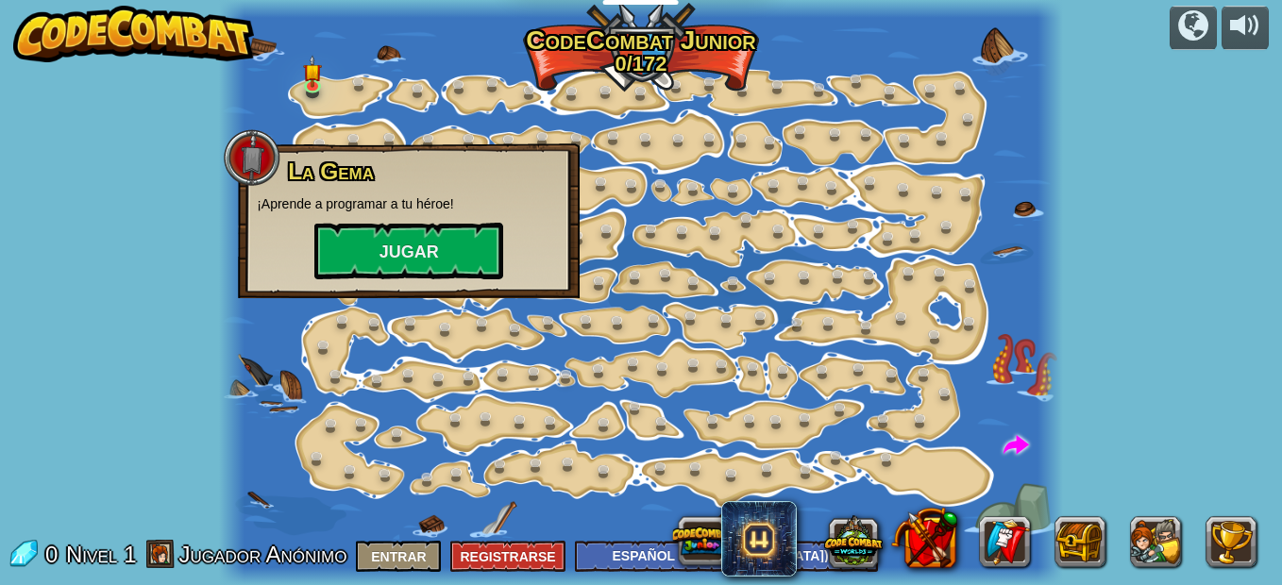
click at [402, 123] on div at bounding box center [641, 292] width 844 height 585
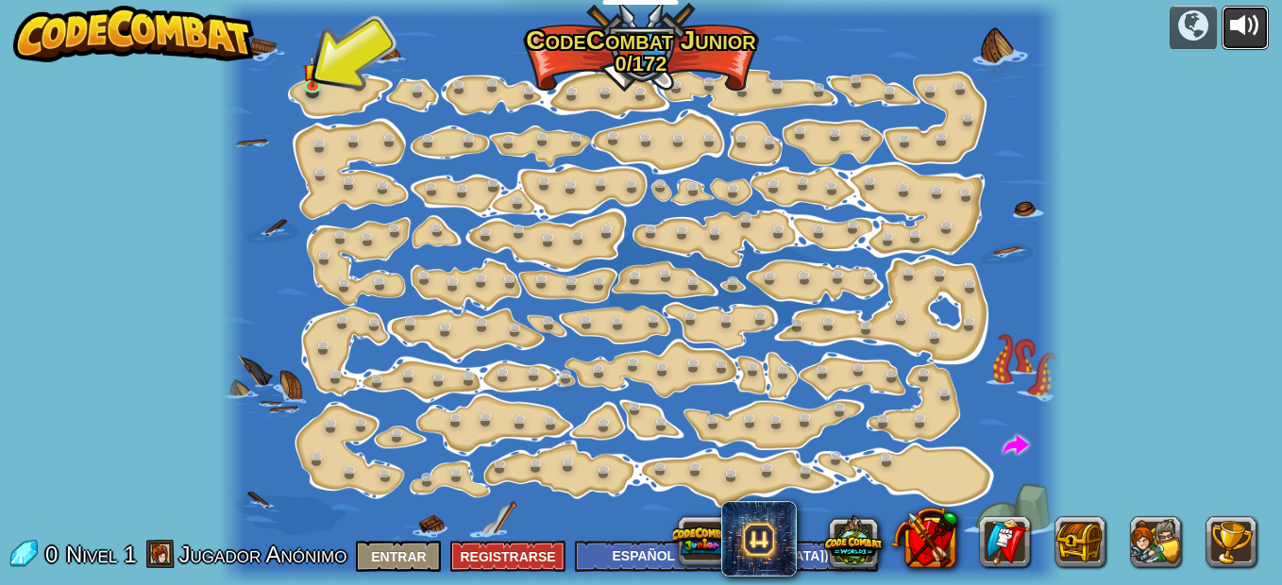
click at [1238, 17] on div at bounding box center [1245, 25] width 30 height 30
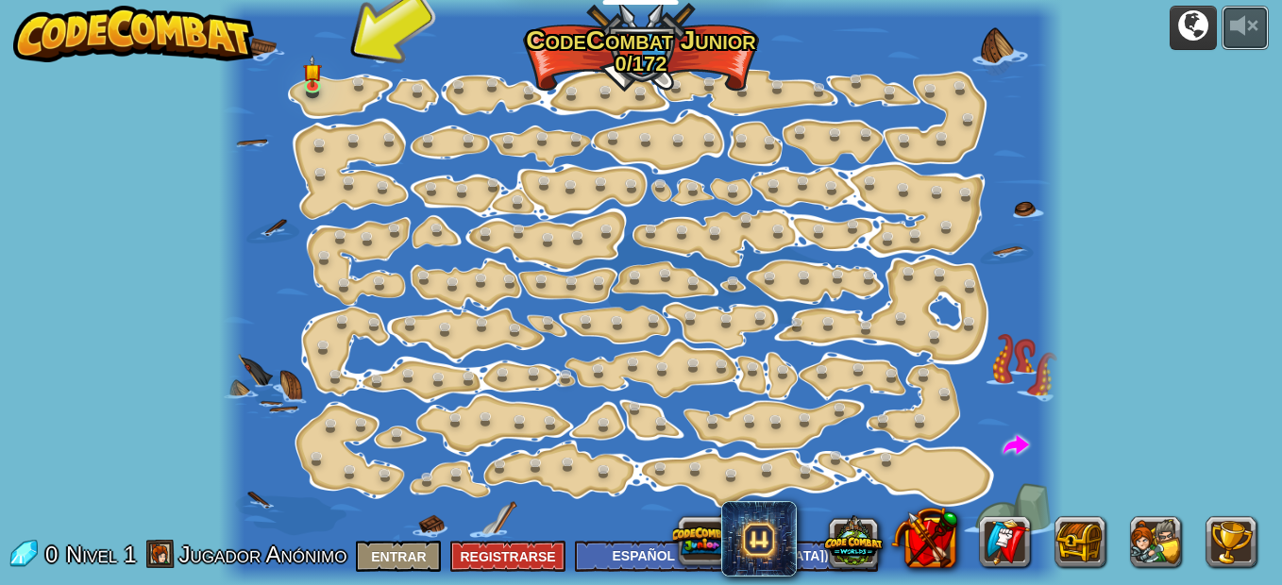
drag, startPoint x: 1232, startPoint y: 27, endPoint x: 1202, endPoint y: 20, distance: 30.2
click at [1202, 20] on div "powered by Cambio de Paso (Bloqueado) Cambiar los argumentos del step. Ve intel…" at bounding box center [641, 292] width 1282 height 585
click at [1202, 20] on div at bounding box center [1193, 25] width 30 height 30
select select "es-419"
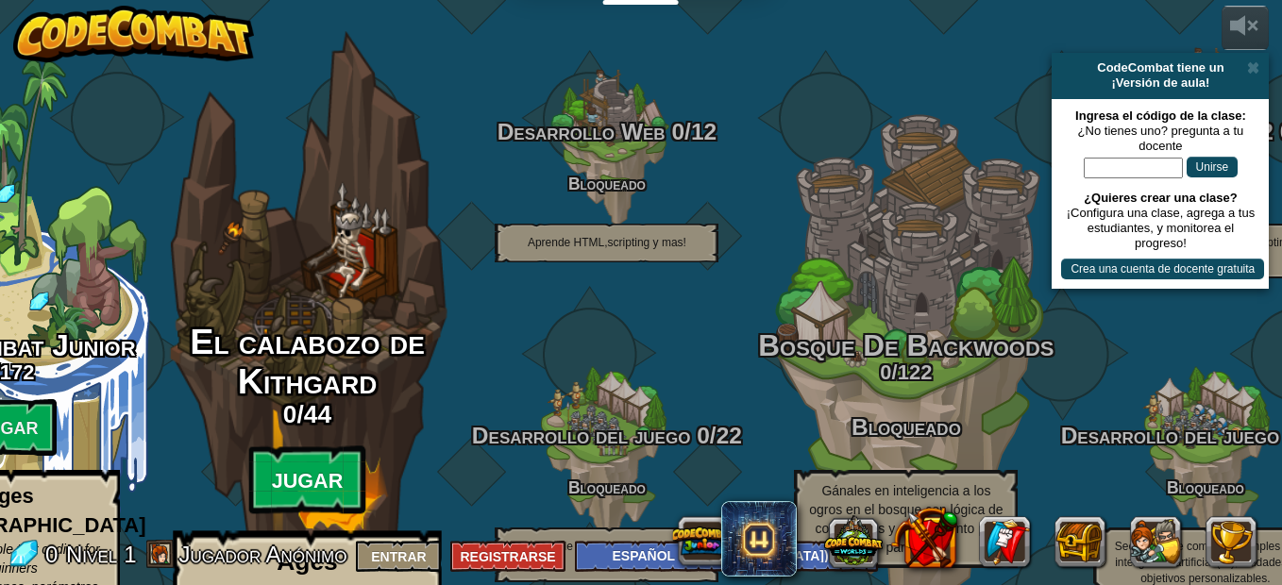
click at [344, 446] on btn "Jugar" at bounding box center [307, 480] width 117 height 68
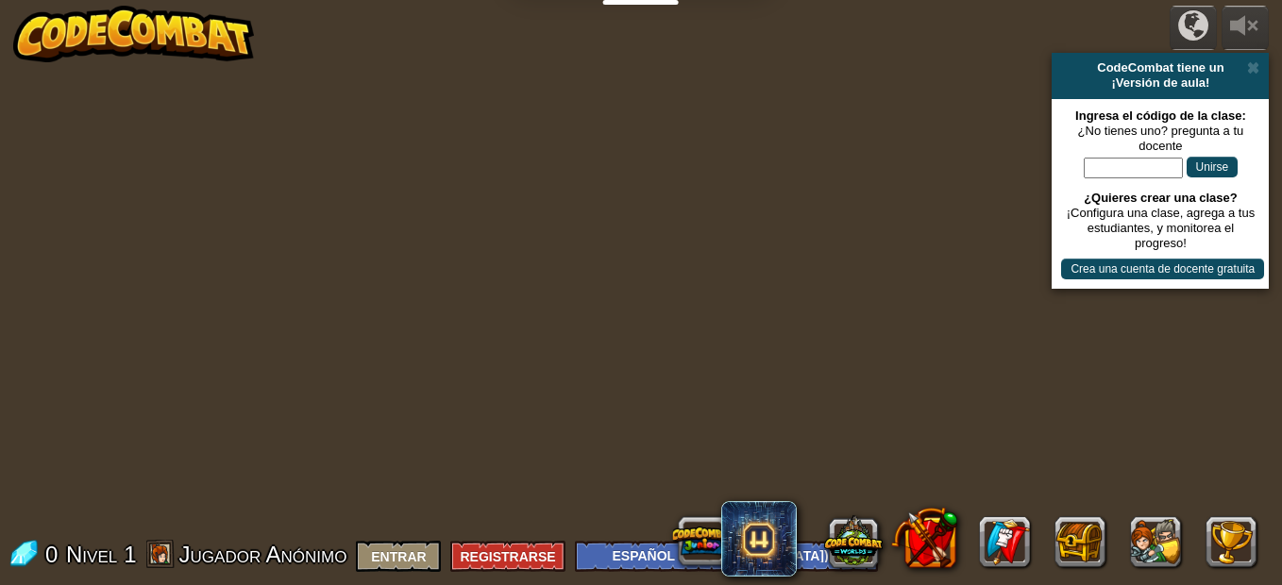
select select "es-419"
